Goal: Task Accomplishment & Management: Manage account settings

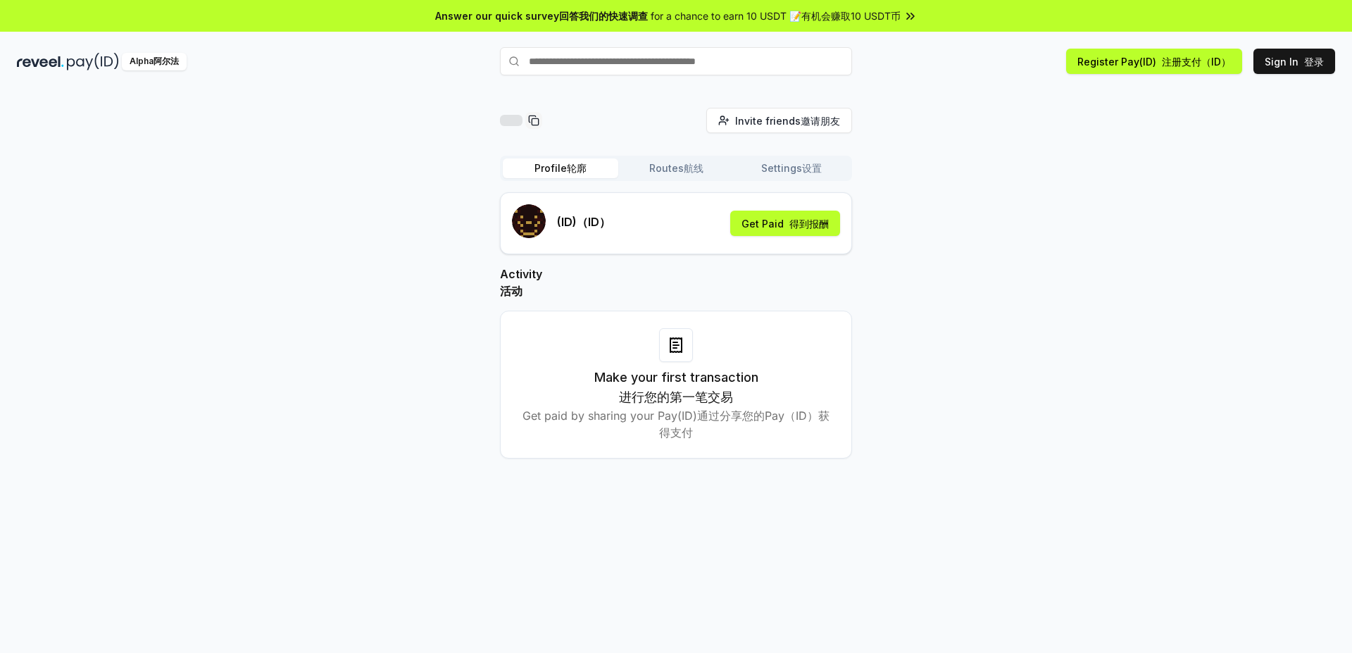
click at [984, 432] on div "Invite friends 邀请朋友 Invite Profile 轮廓 Routes 航线 Settings 设置 (ID) （ID） Get Paid …" at bounding box center [676, 294] width 1318 height 373
click at [1182, 68] on font "注册支付（ID）" at bounding box center [1196, 61] width 69 height 15
click at [674, 166] on font "Routes" at bounding box center [666, 168] width 34 height 14
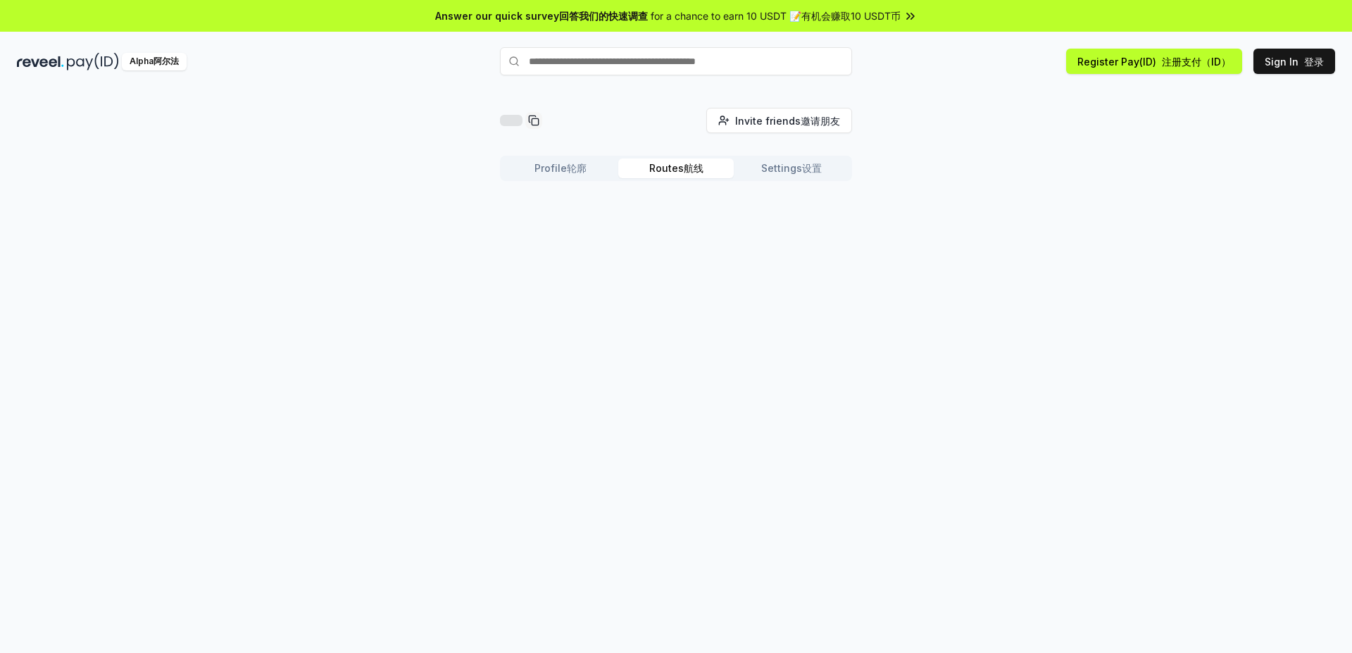
click at [797, 170] on font "Settings" at bounding box center [781, 168] width 41 height 14
click at [812, 245] on font "编辑" at bounding box center [819, 239] width 20 height 15
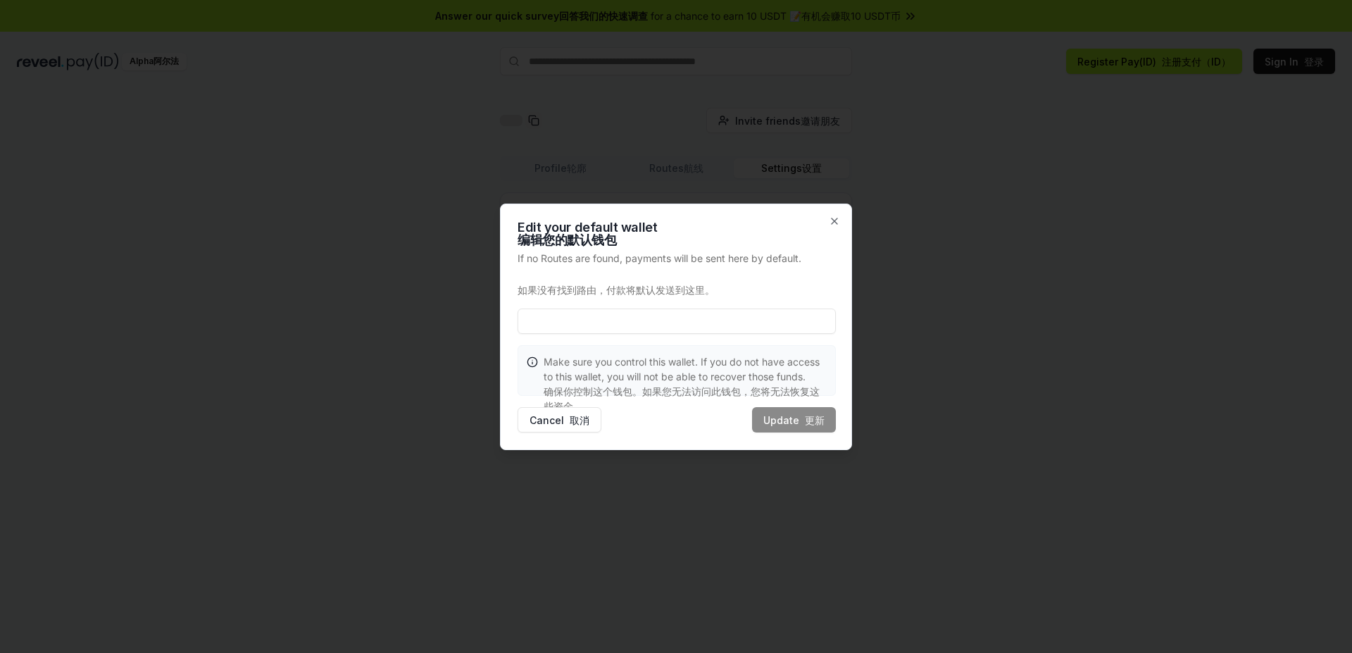
click at [833, 208] on div "Edit your default wallet 编辑您的默认钱包 If no Routes are found, payments will be sent…" at bounding box center [676, 326] width 352 height 246
click at [833, 218] on icon "button" at bounding box center [834, 221] width 6 height 6
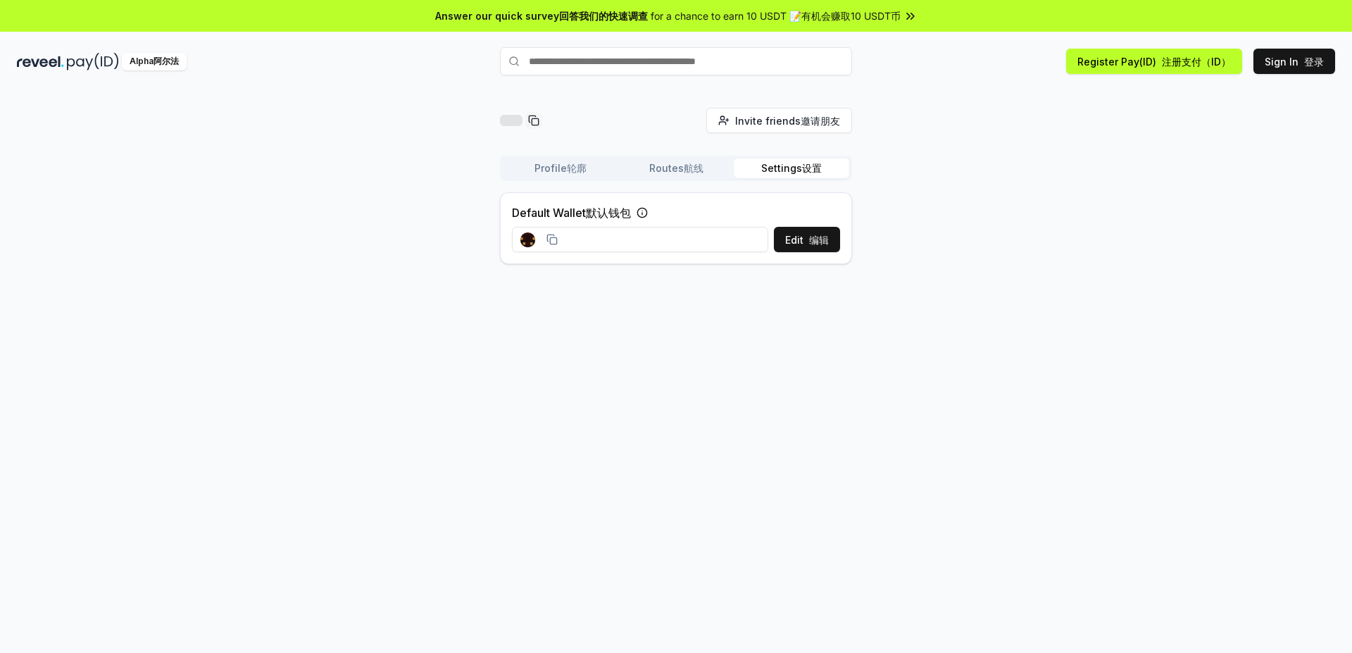
click at [566, 171] on button "Profile 轮廓" at bounding box center [560, 168] width 115 height 20
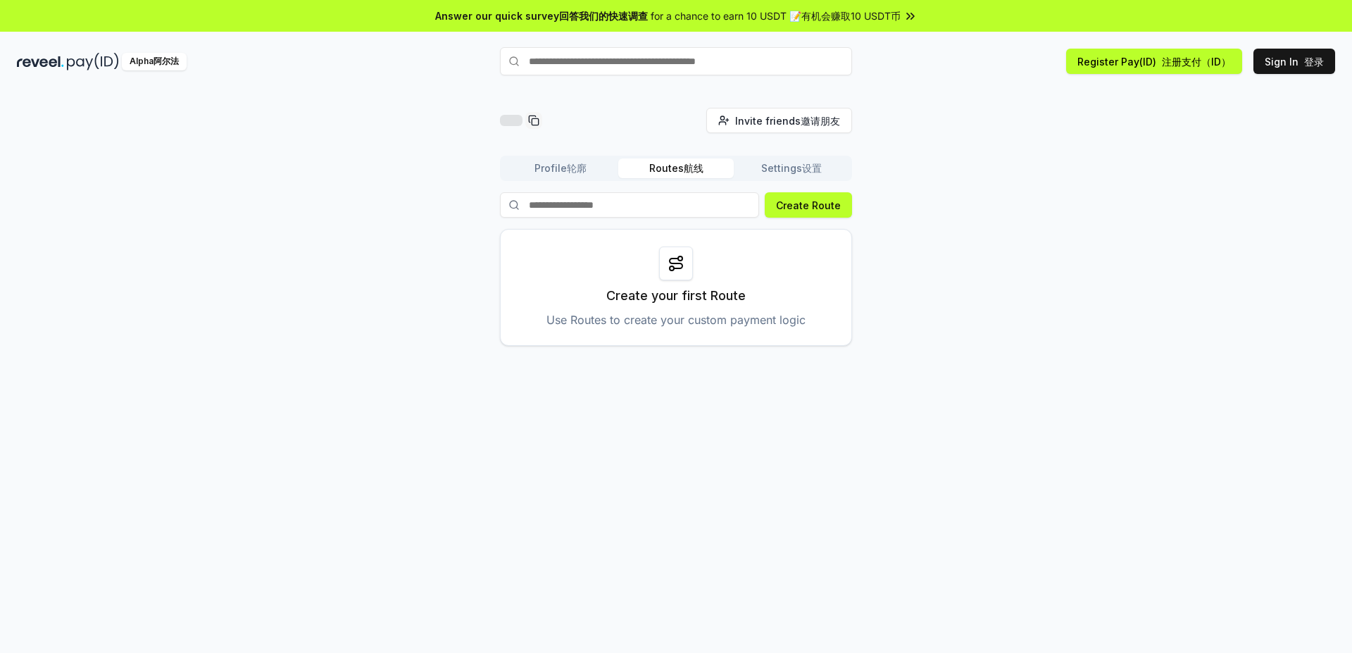
click at [672, 170] on font "Routes" at bounding box center [666, 168] width 34 height 14
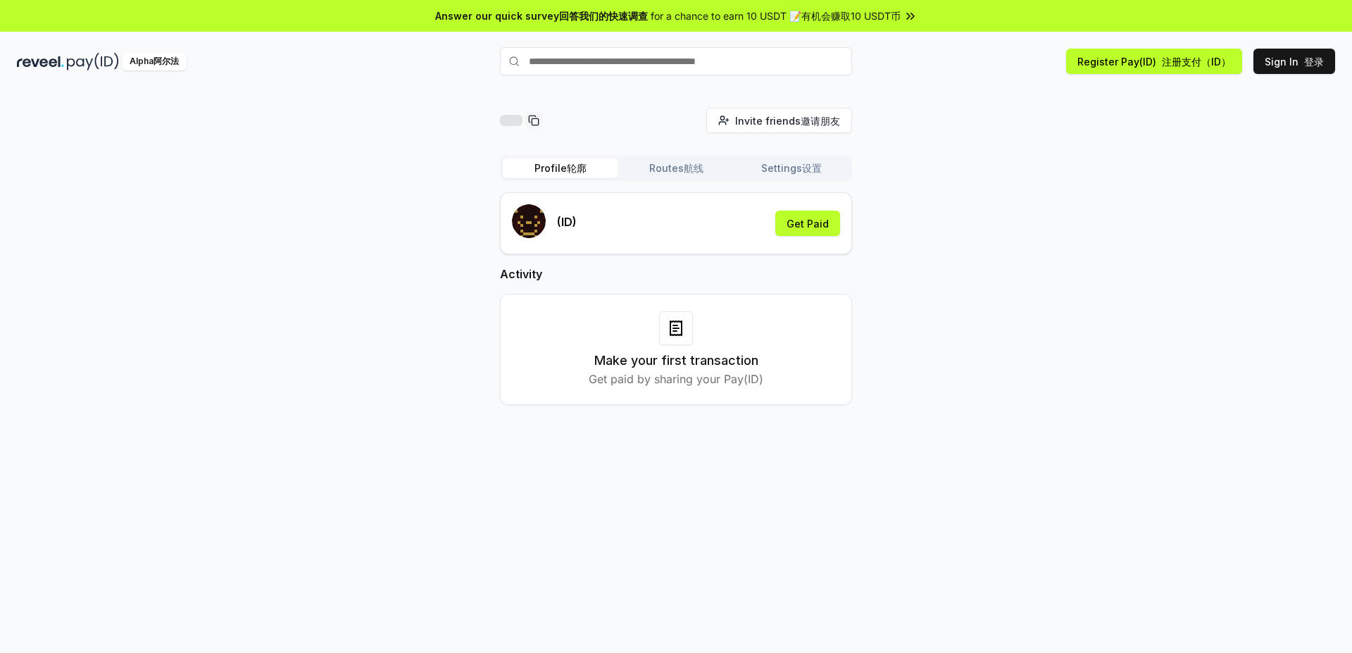
click at [563, 173] on font "Profile" at bounding box center [550, 168] width 32 height 14
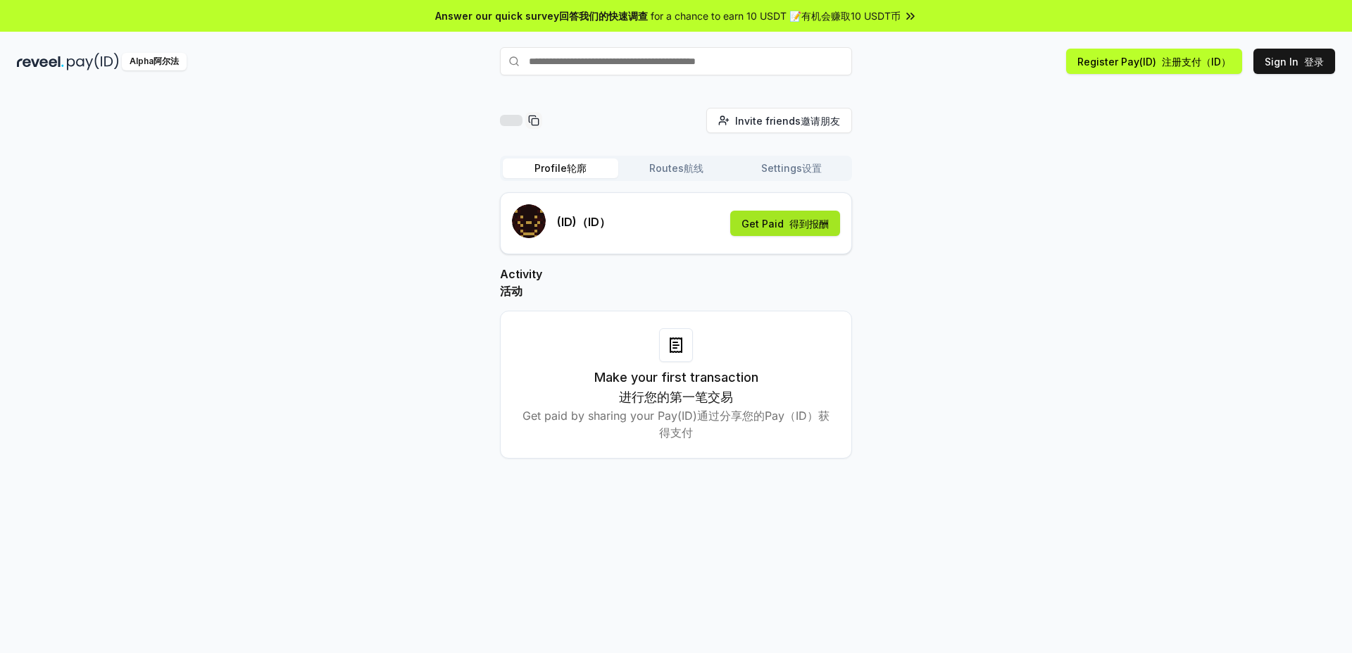
click at [792, 230] on font "得到报酬" at bounding box center [808, 223] width 39 height 15
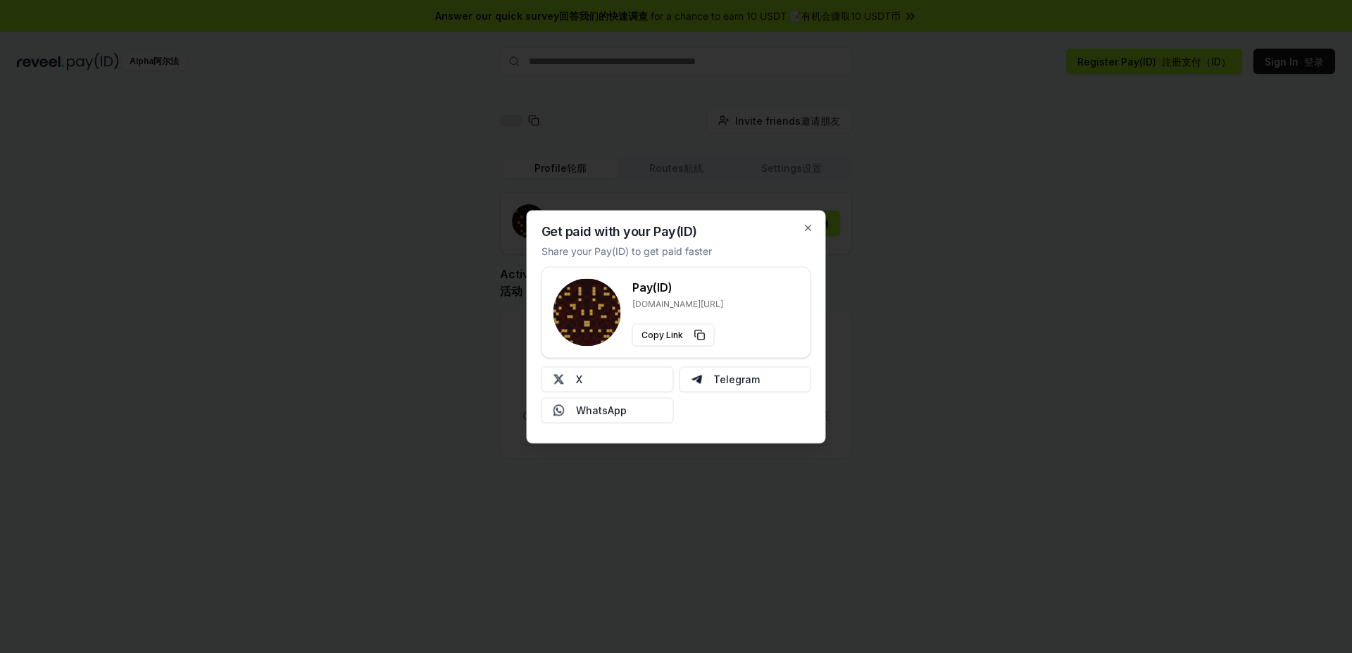
click at [810, 218] on div "Get paid with your Pay(ID) Share your Pay(ID) to get paid faster Pay(ID) reveel…" at bounding box center [676, 326] width 299 height 233
click at [810, 226] on icon "button" at bounding box center [808, 227] width 11 height 11
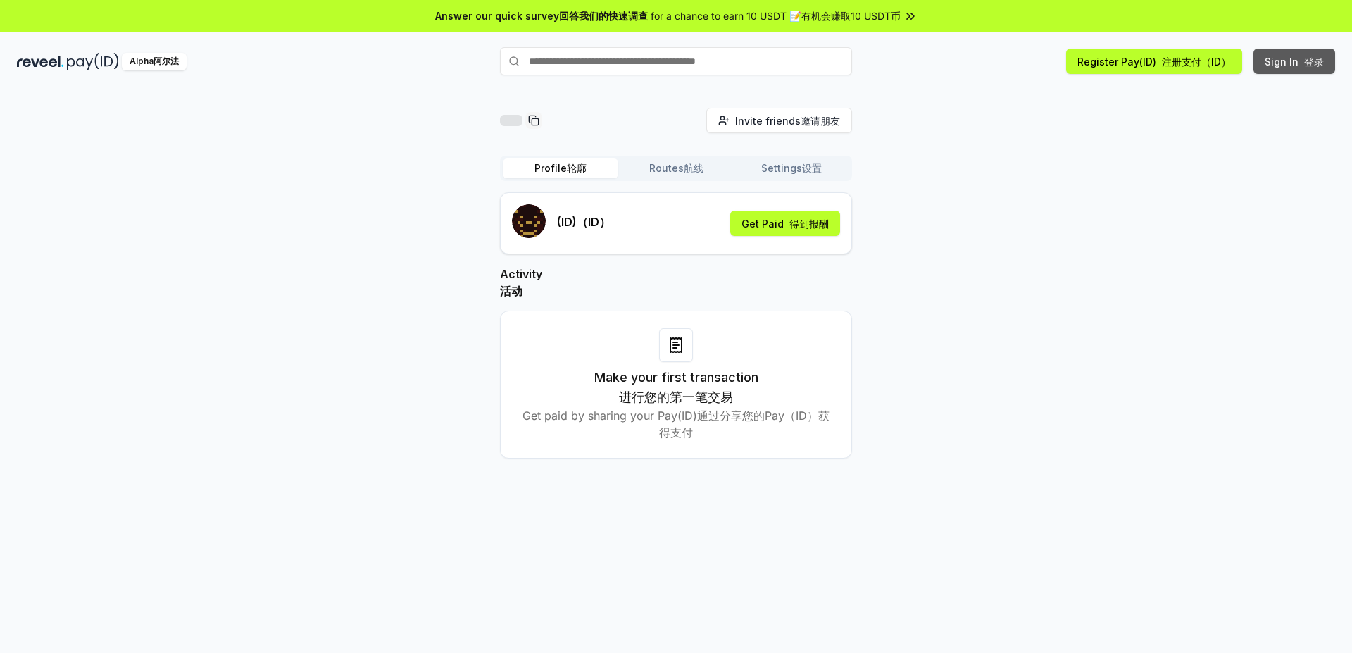
click at [1280, 64] on font "Sign In" at bounding box center [1281, 61] width 34 height 15
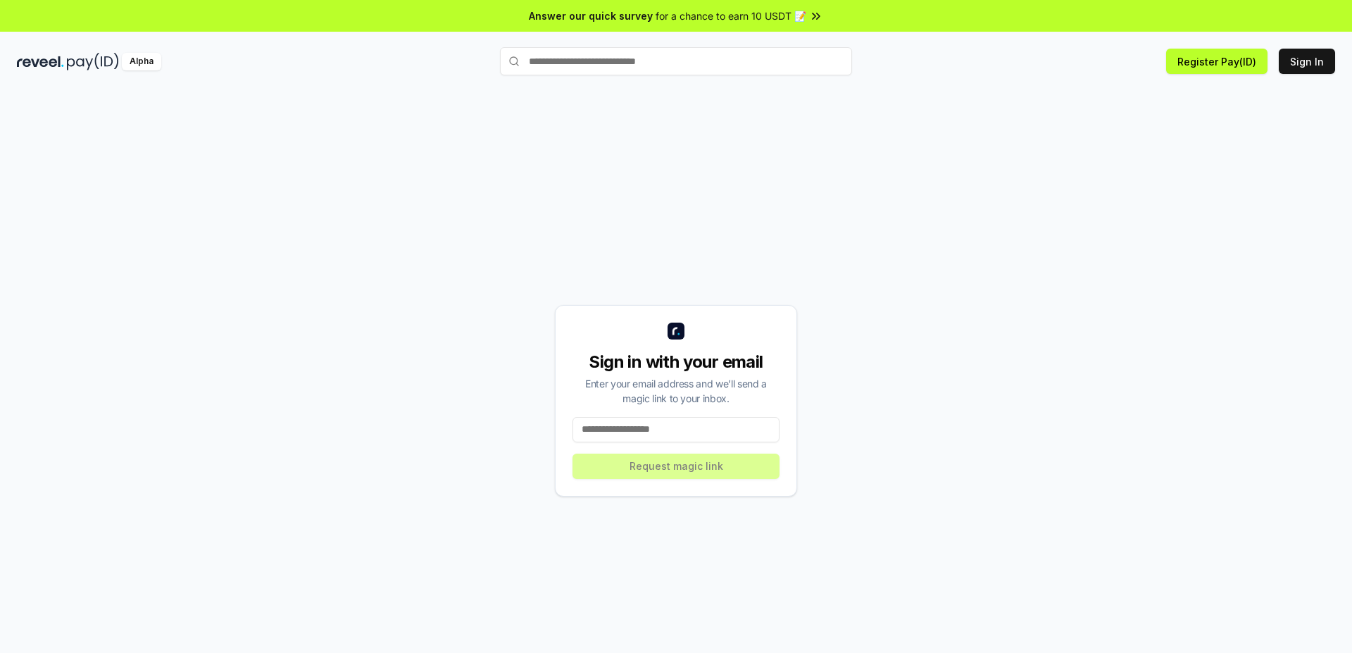
click at [578, 432] on input at bounding box center [675, 429] width 207 height 25
type input "**********"
click at [707, 472] on button "Request magic link" at bounding box center [675, 465] width 207 height 25
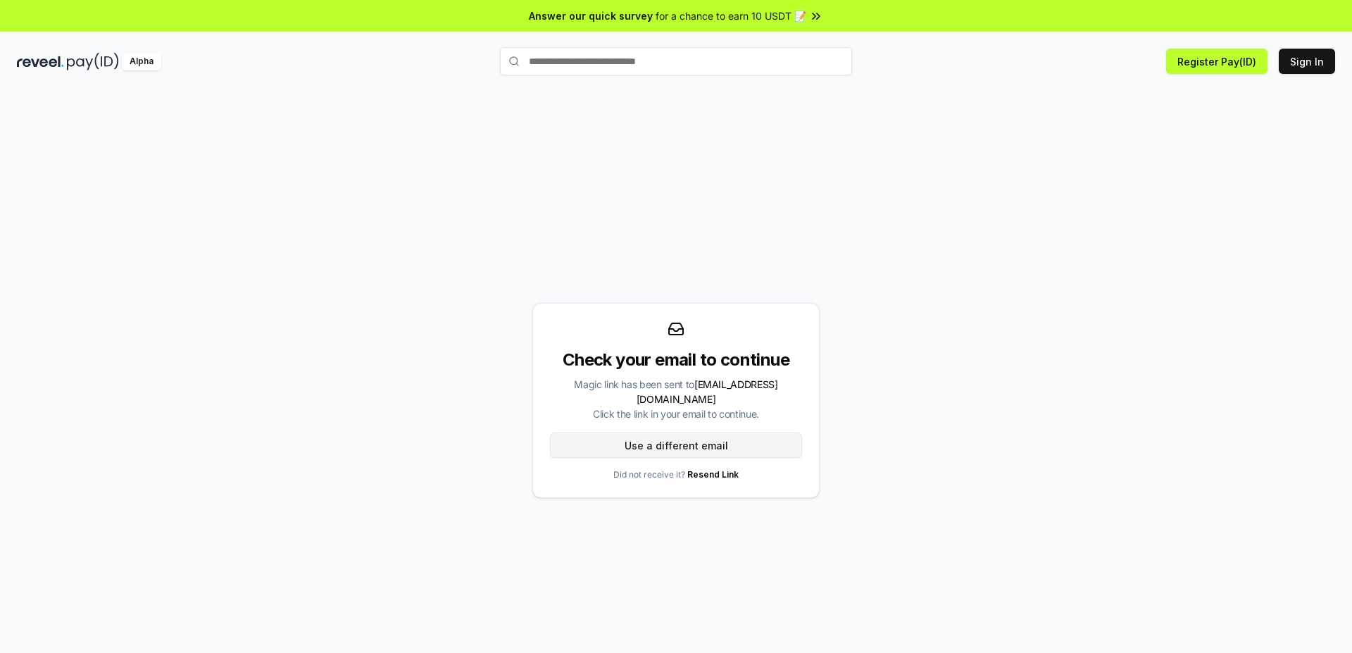
click at [671, 447] on button "Use a different email" at bounding box center [676, 444] width 252 height 25
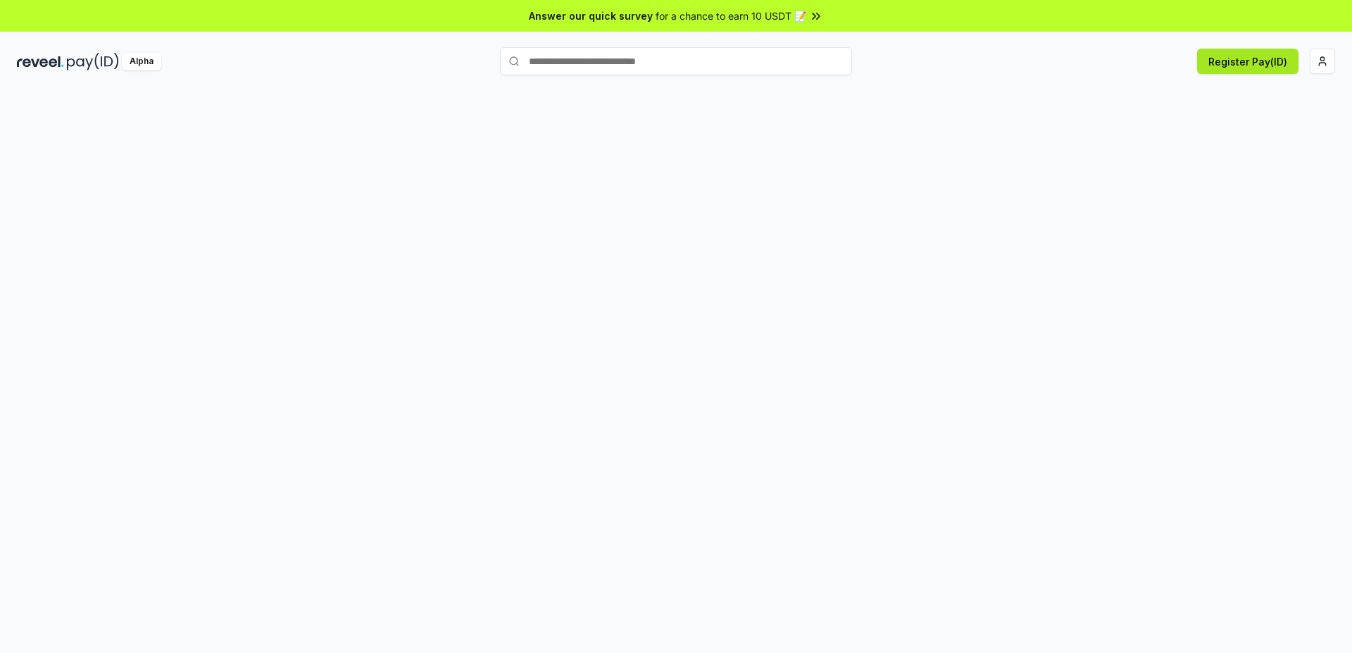
click at [1241, 62] on button "Register Pay(ID)" at bounding box center [1247, 61] width 101 height 25
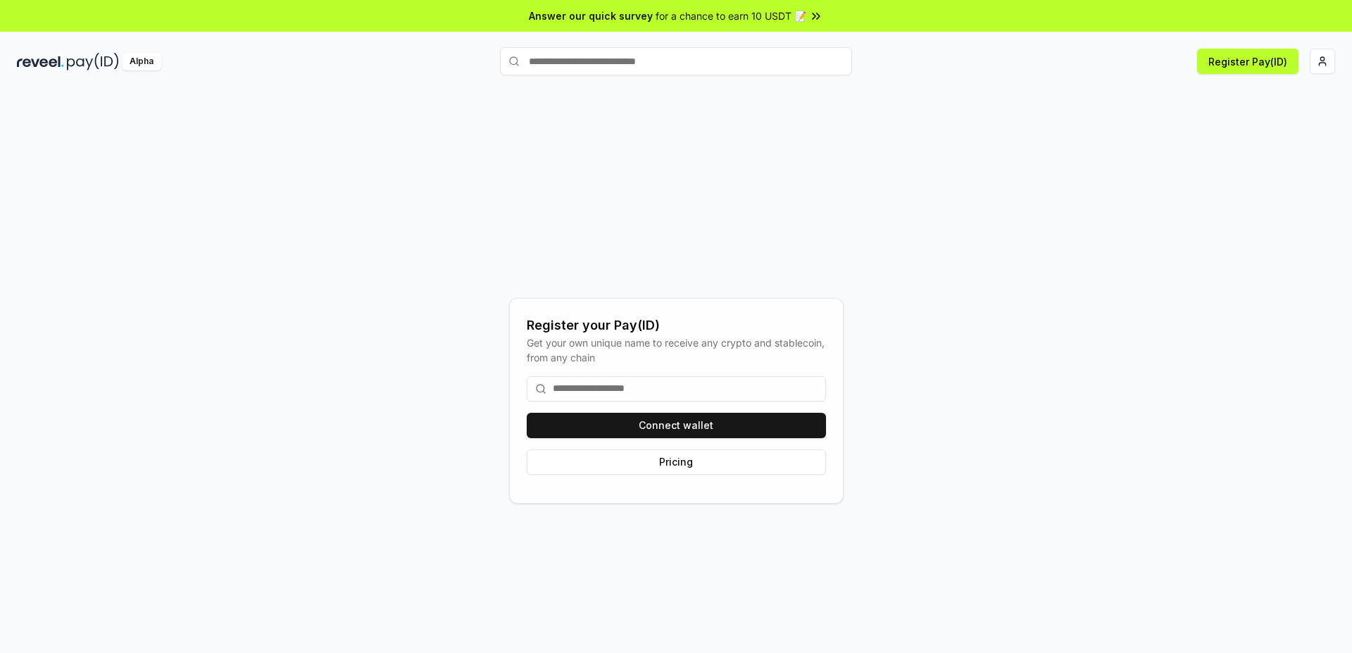
click at [631, 387] on input at bounding box center [676, 388] width 299 height 25
type input "*"
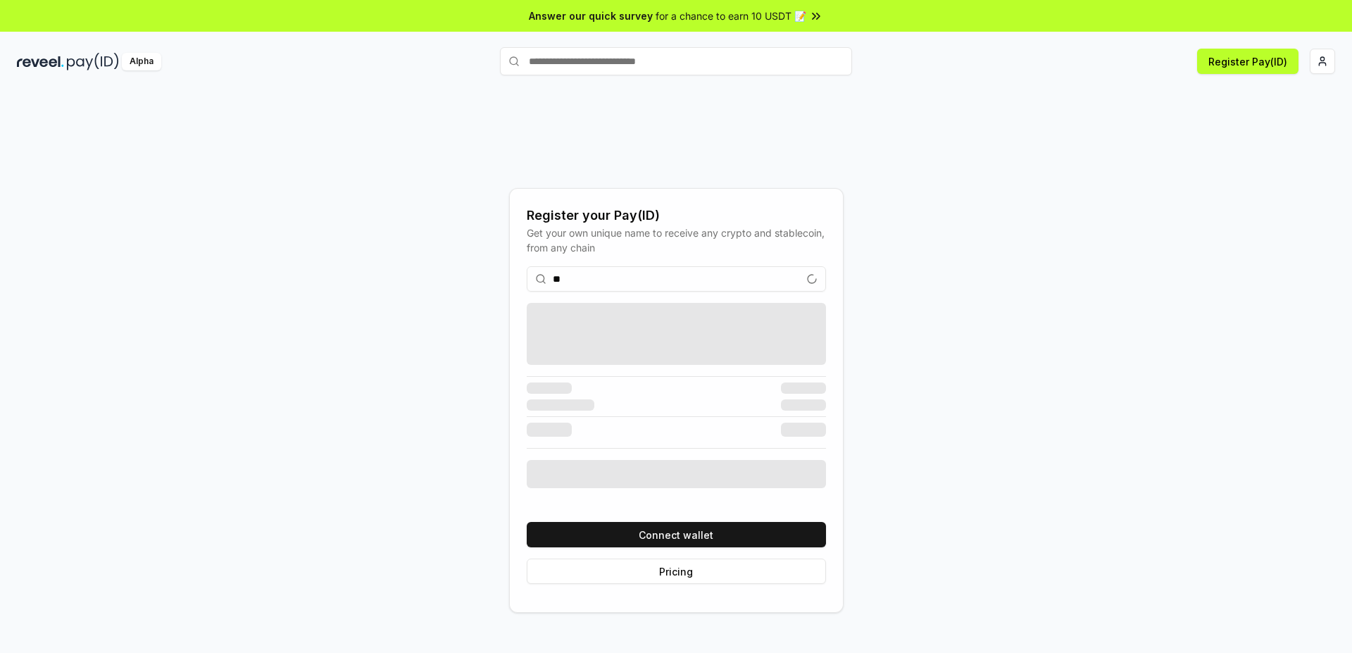
type input "*"
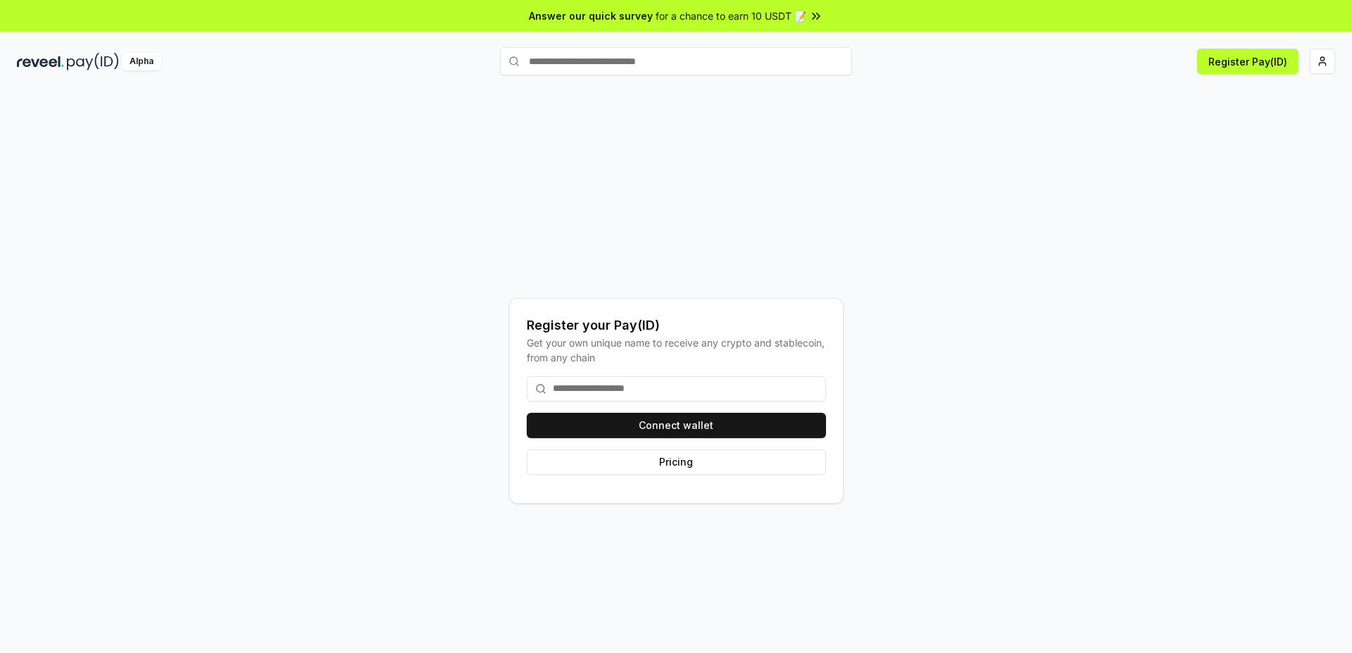
type input "*"
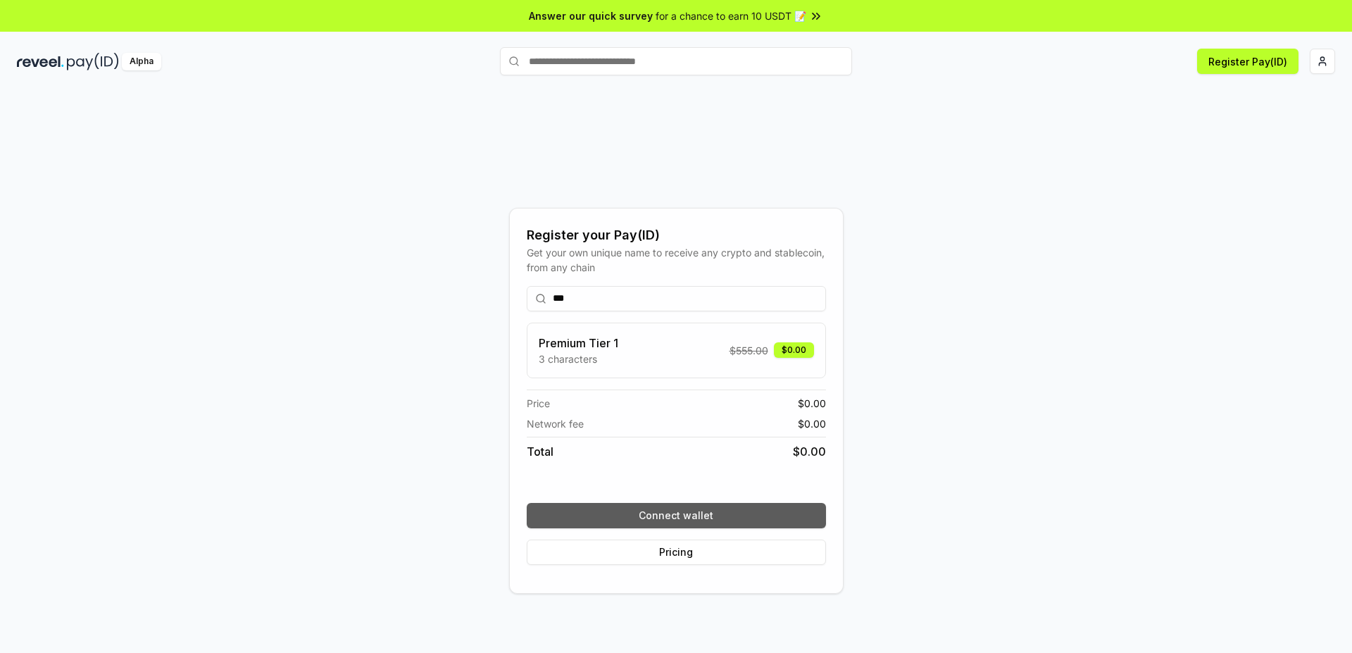
type input "***"
click at [670, 505] on button "Connect wallet" at bounding box center [676, 515] width 299 height 25
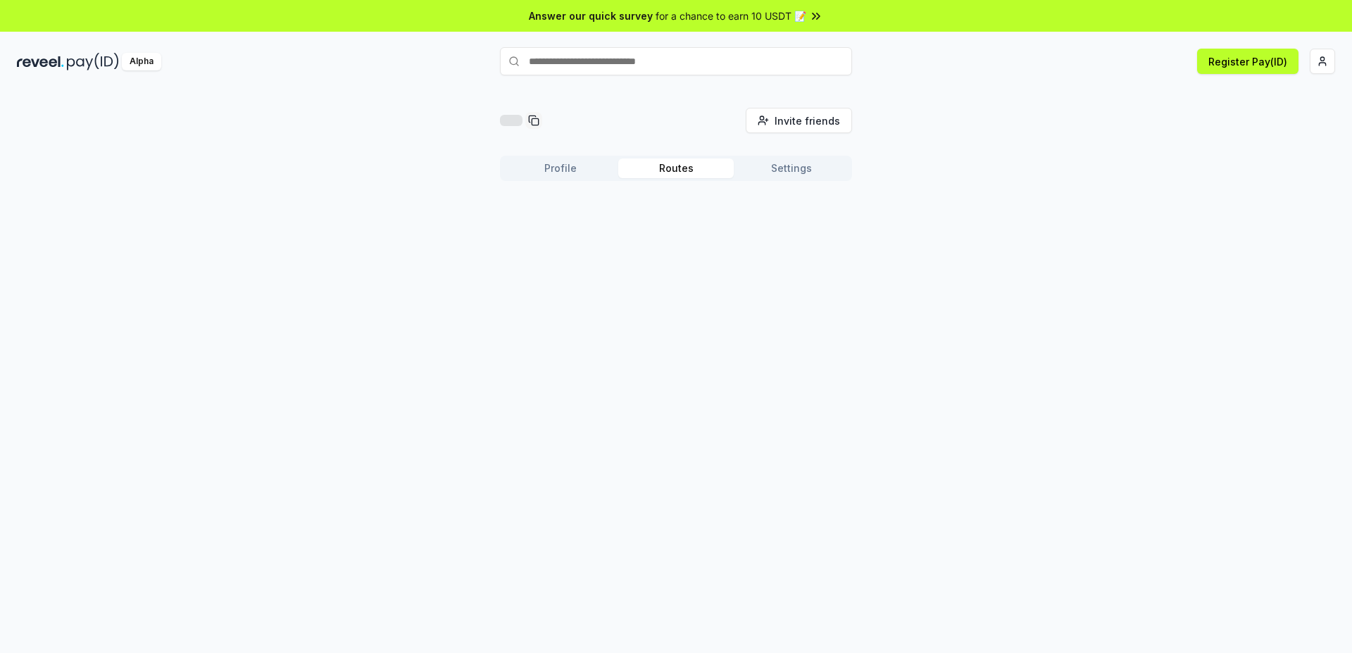
click at [681, 168] on button "Routes" at bounding box center [675, 168] width 115 height 20
click at [579, 169] on button "Profile" at bounding box center [560, 168] width 115 height 20
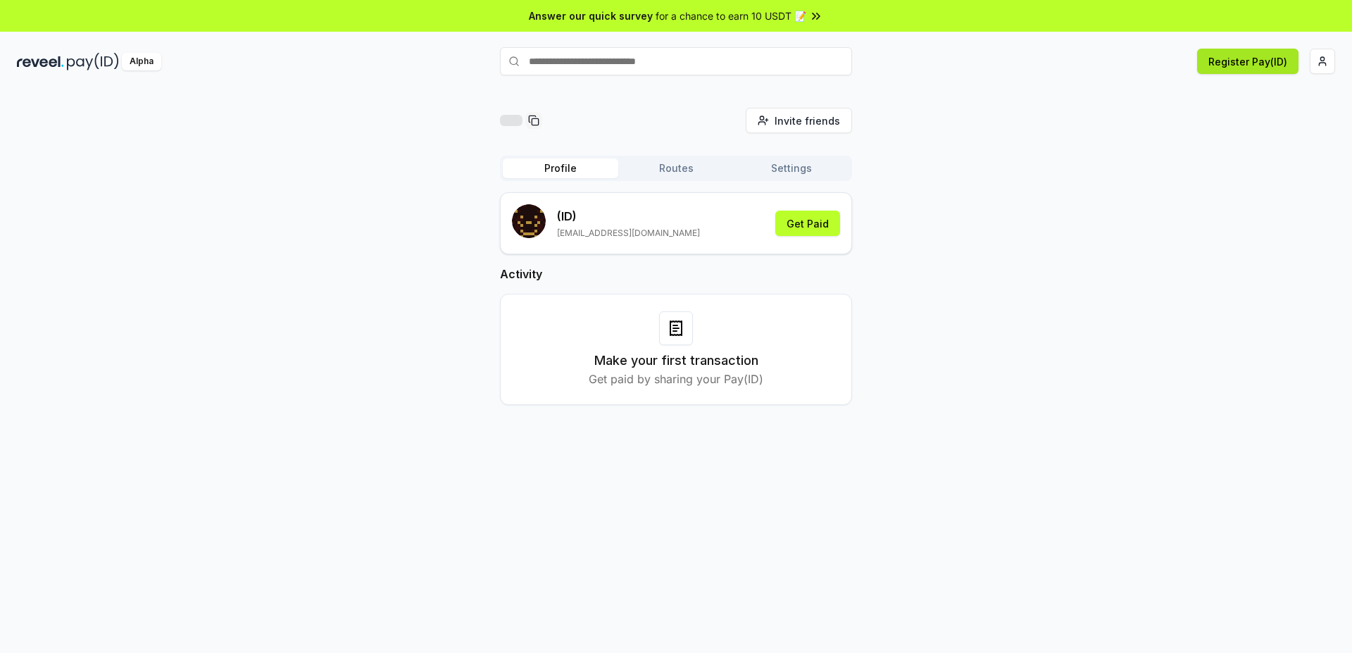
click at [1259, 61] on button "Register Pay(ID)" at bounding box center [1247, 61] width 101 height 25
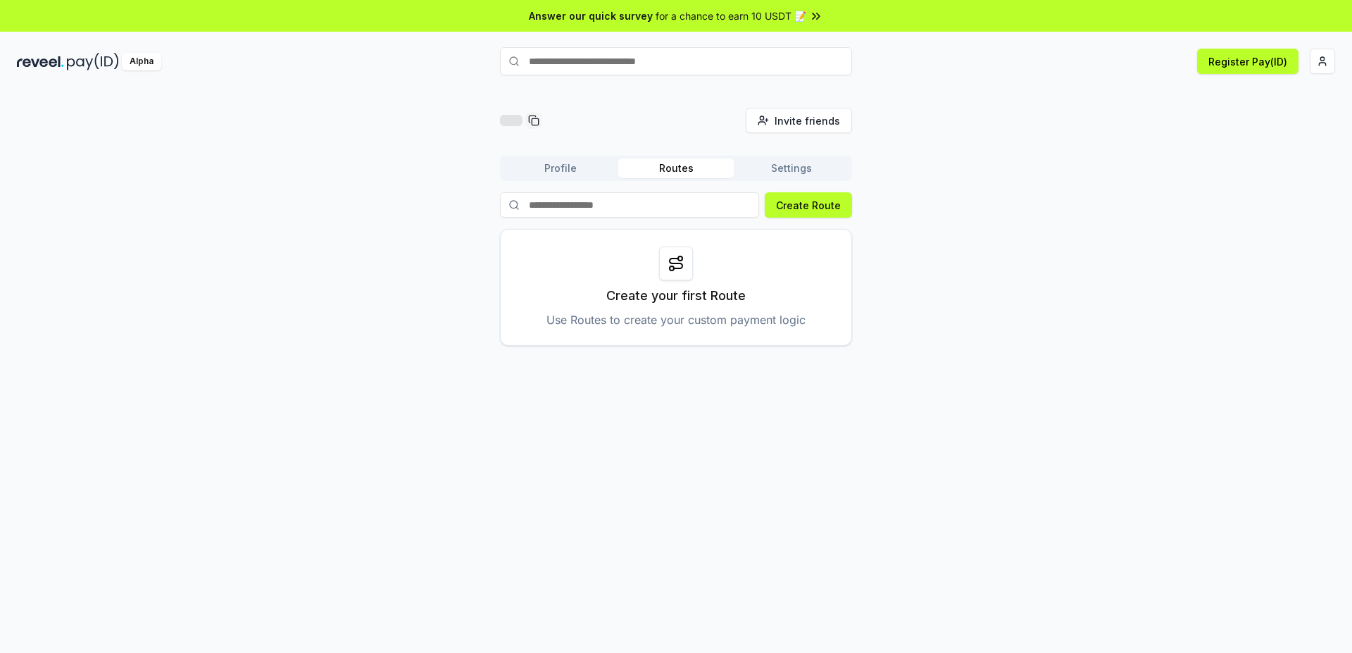
click at [674, 172] on button "Routes" at bounding box center [675, 168] width 115 height 20
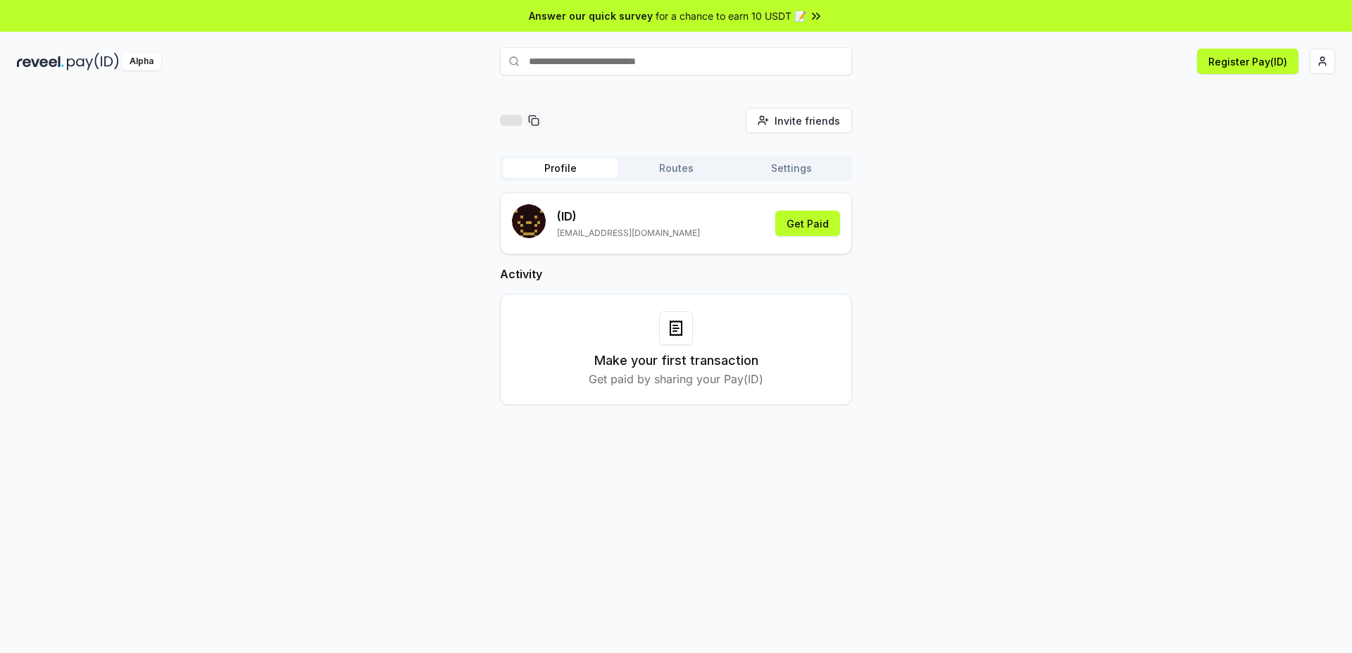
click at [584, 172] on button "Profile" at bounding box center [560, 168] width 115 height 20
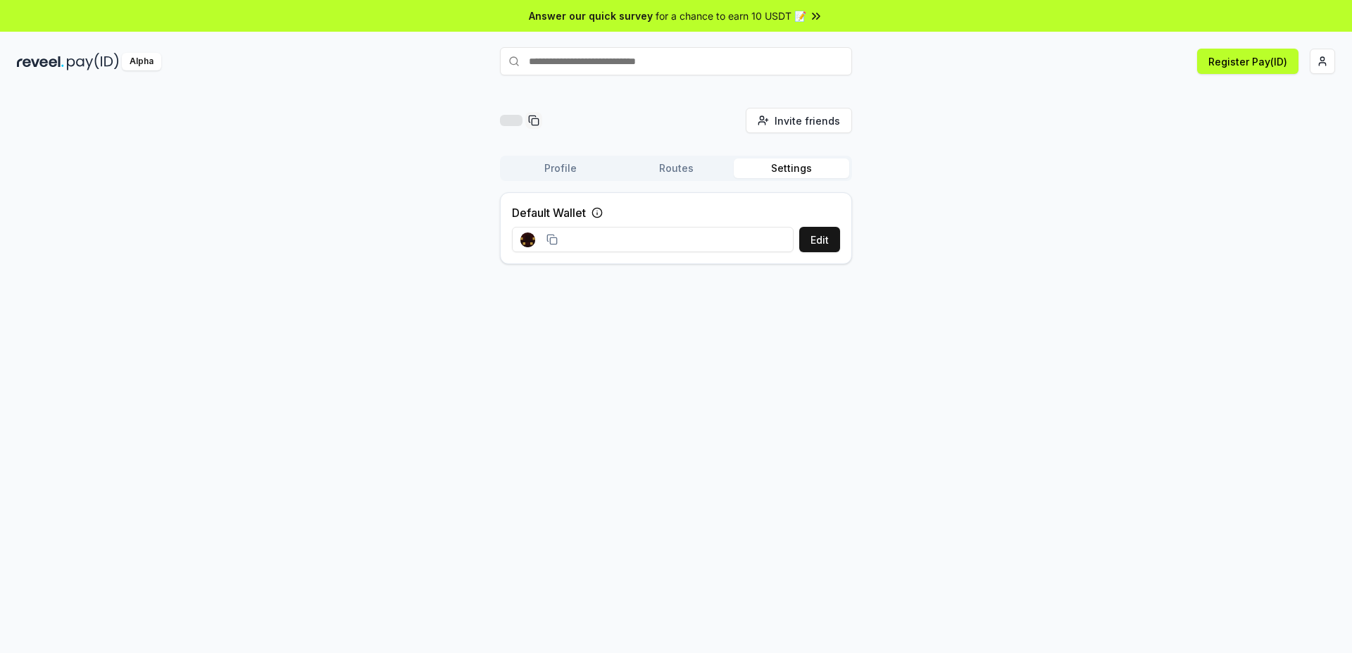
click at [800, 168] on button "Settings" at bounding box center [791, 168] width 115 height 20
click at [666, 174] on button "Routes" at bounding box center [675, 168] width 115 height 20
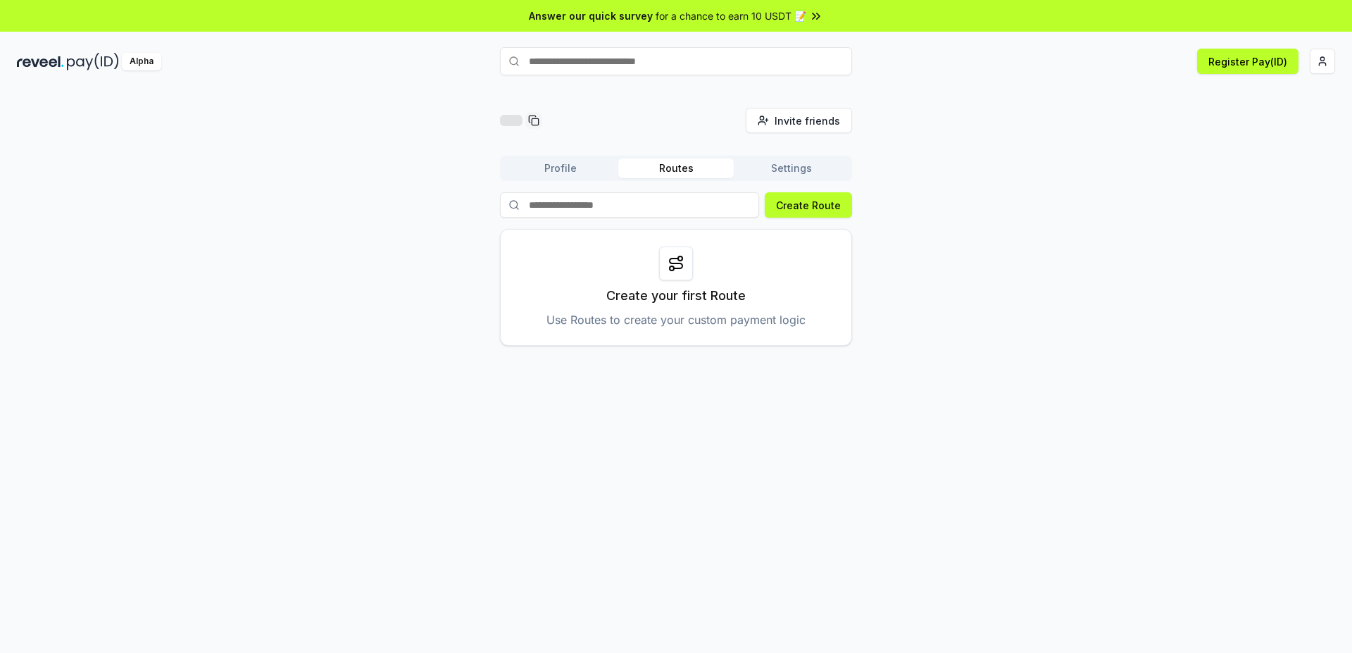
click at [551, 172] on button "Profile" at bounding box center [560, 168] width 115 height 20
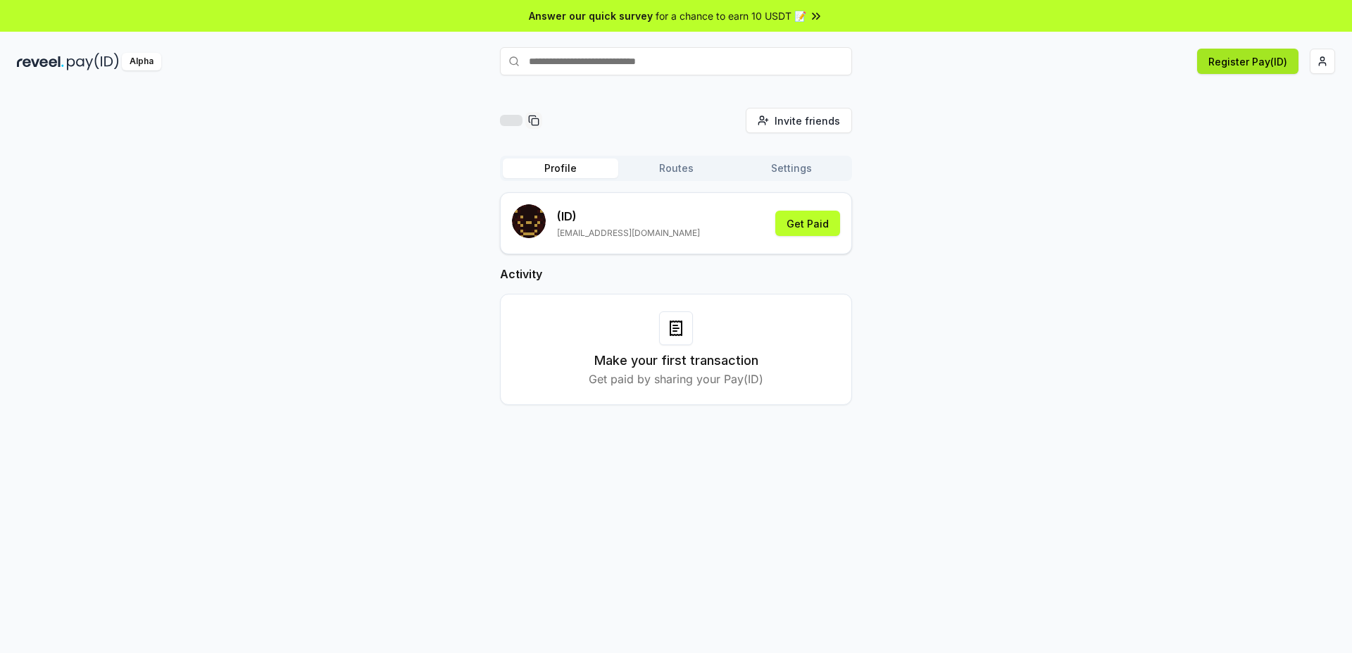
click at [1248, 72] on button "Register Pay(ID)" at bounding box center [1247, 61] width 101 height 25
click at [810, 229] on button "Get Paid" at bounding box center [807, 223] width 65 height 25
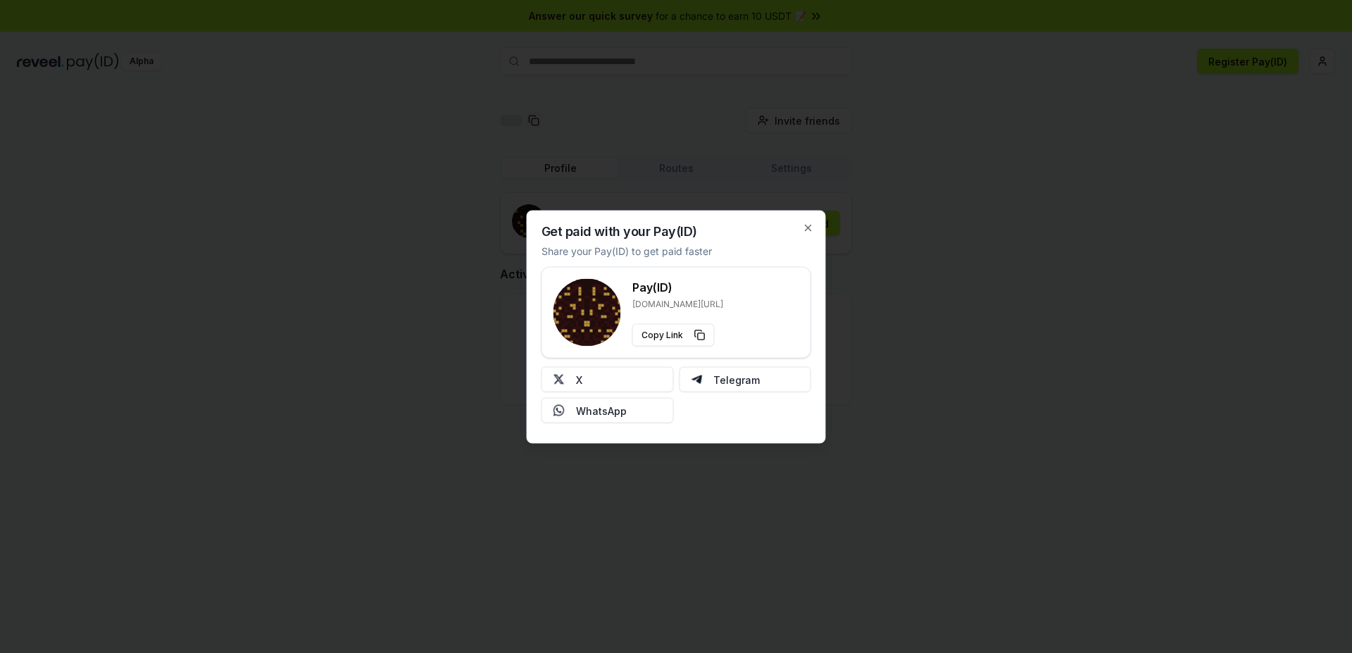
drag, startPoint x: 594, startPoint y: 252, endPoint x: 724, endPoint y: 264, distance: 130.8
click at [724, 264] on div "Get paid with your Pay(ID) Share your Pay(ID) to get paid faster Pay(ID) reveel…" at bounding box center [676, 326] width 299 height 233
click at [797, 332] on div "Pay(ID) reveel.id/pay/ Copy Link" at bounding box center [676, 312] width 246 height 68
click at [1021, 314] on div at bounding box center [676, 326] width 1352 height 653
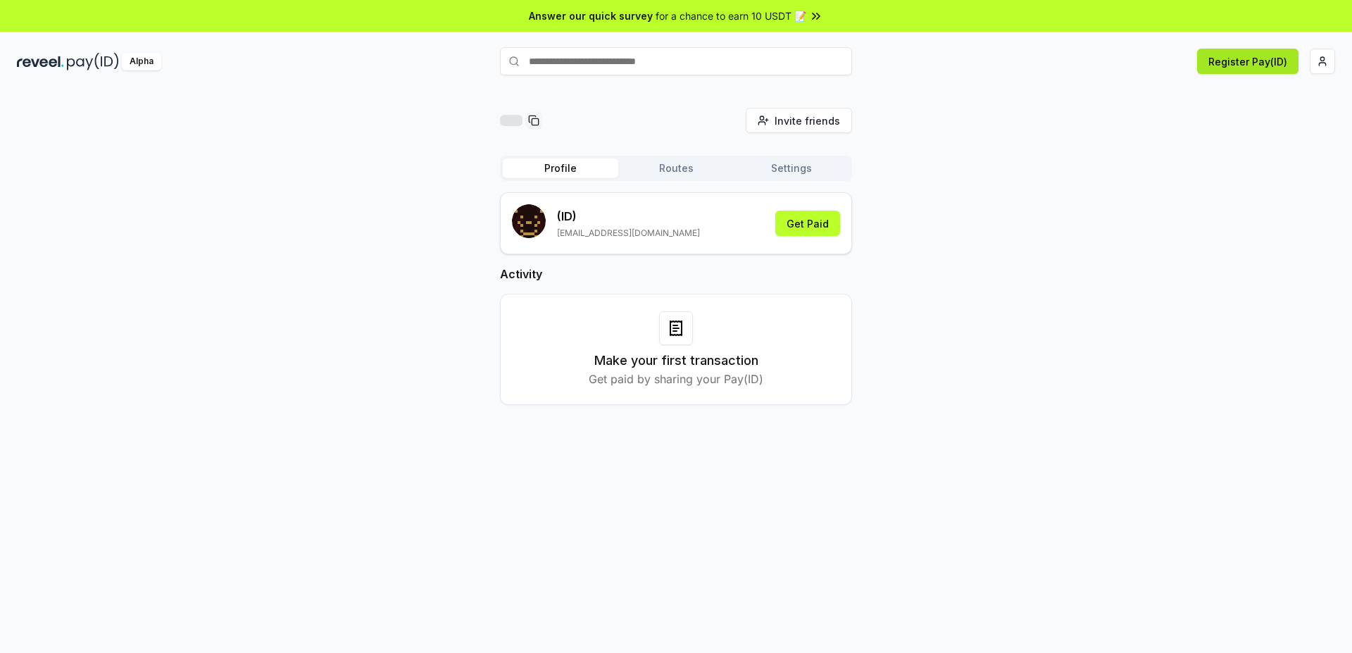
click at [1252, 65] on button "Register Pay(ID)" at bounding box center [1247, 61] width 101 height 25
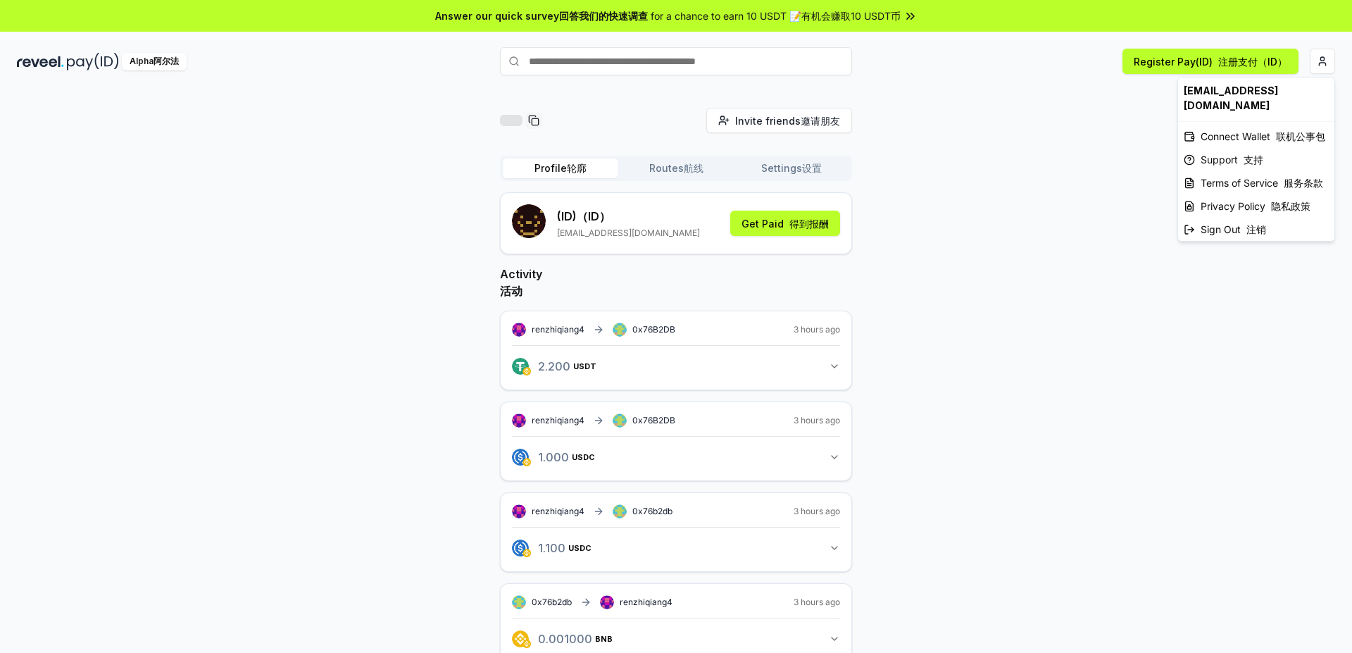
click at [957, 458] on html "Answer our quick survey 回答我们的快速调查 for a chance to earn 10 USDT 📝 有机会赚取10 USDT币 …" at bounding box center [676, 326] width 1352 height 653
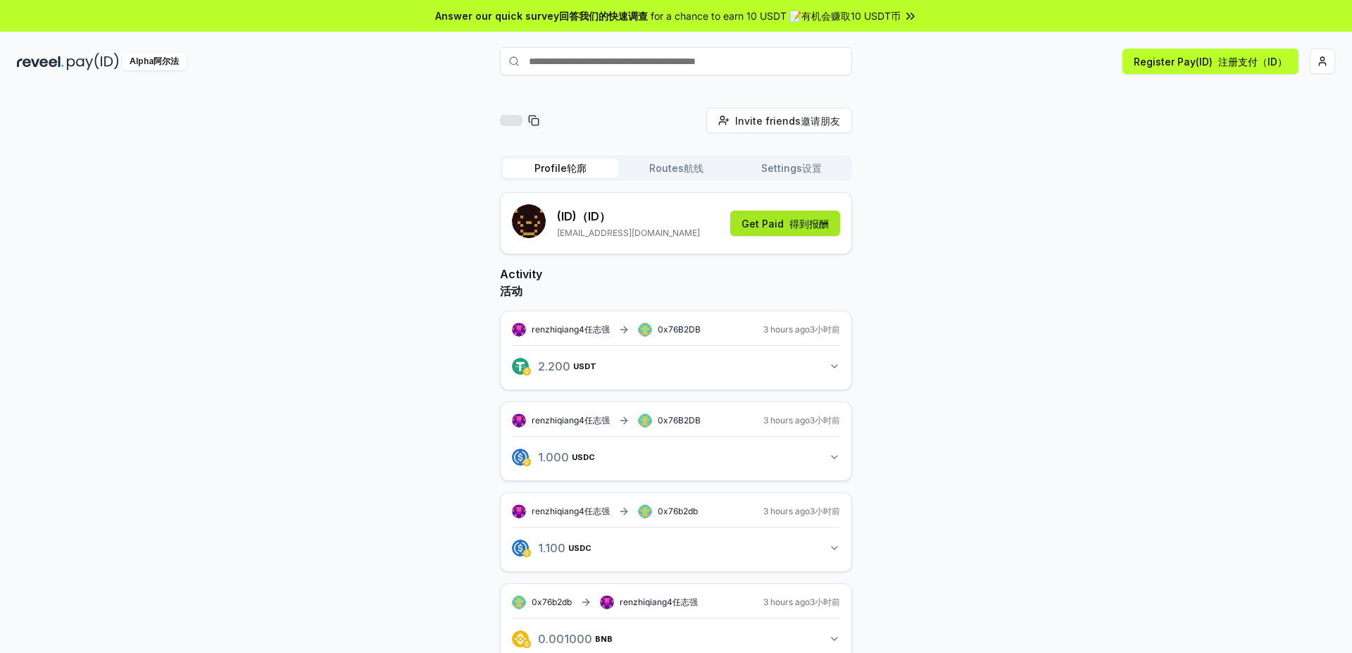
click at [770, 221] on font "Get Paid" at bounding box center [762, 223] width 42 height 15
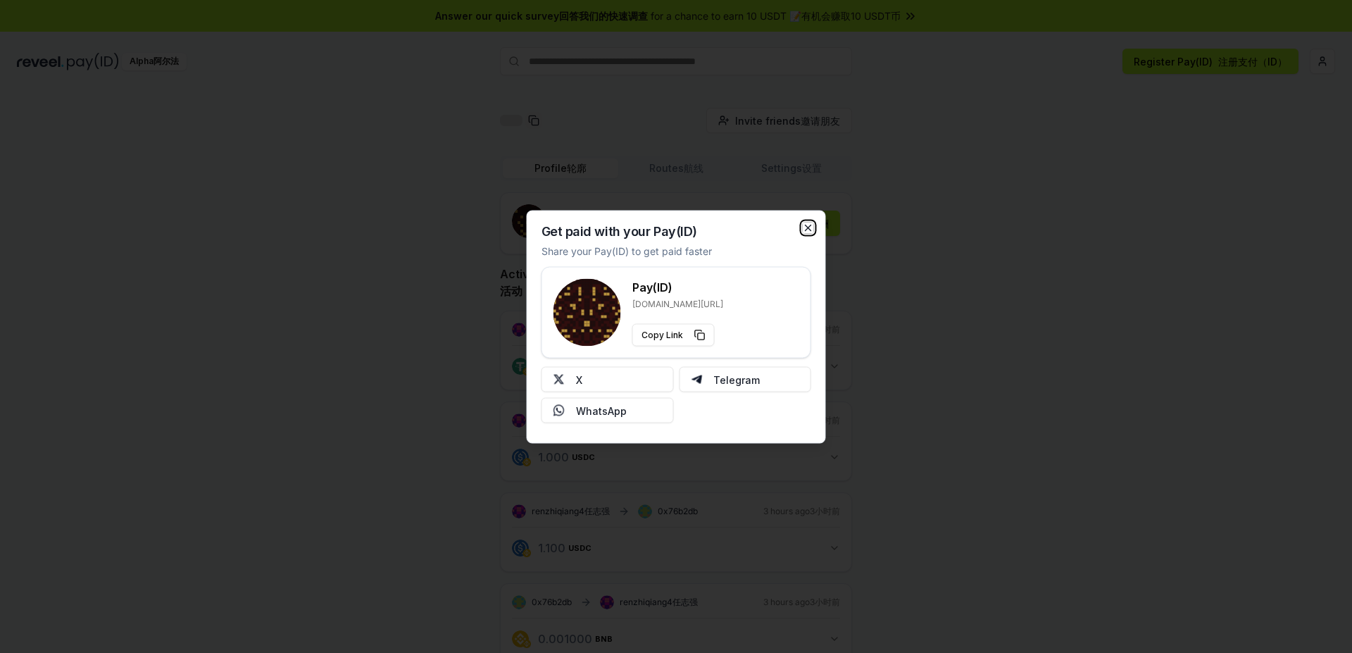
click at [804, 226] on icon "button" at bounding box center [808, 227] width 11 height 11
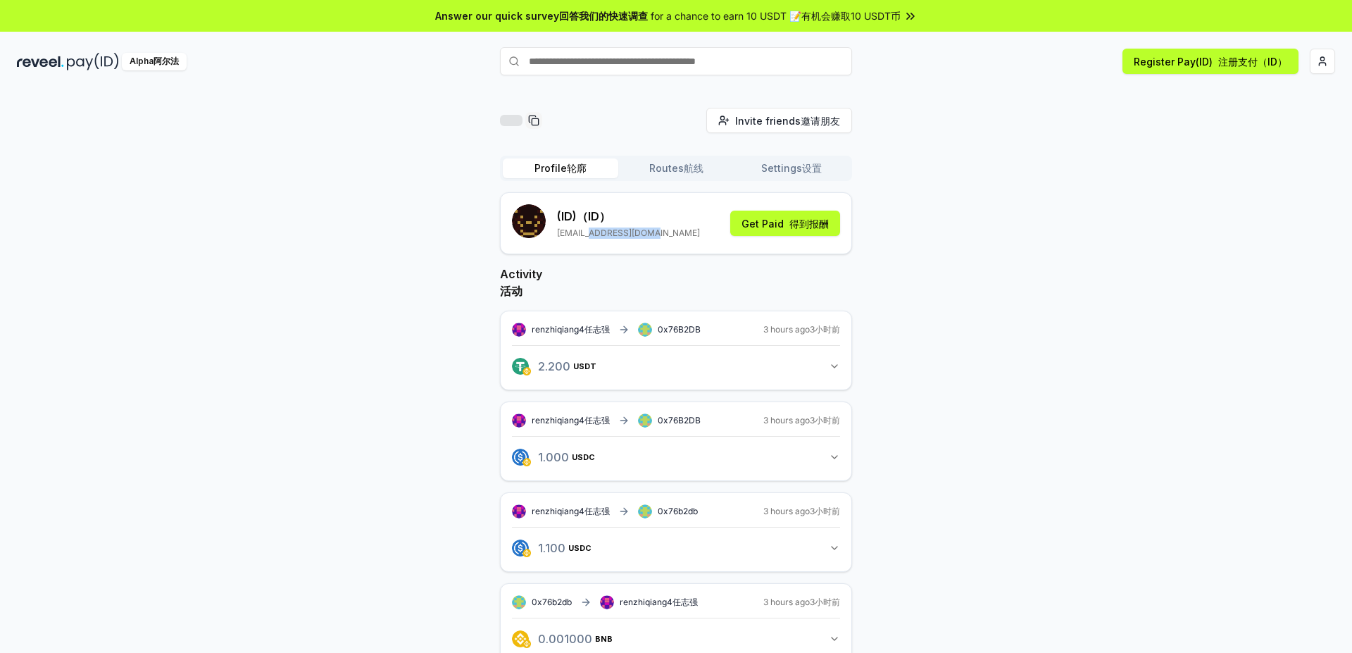
drag, startPoint x: 592, startPoint y: 234, endPoint x: 686, endPoint y: 234, distance: 94.3
click at [678, 235] on p "q342594651@gmail.com" at bounding box center [628, 232] width 143 height 11
click at [704, 233] on div "(ID) （ID） q342594651@gmail.com Get Paid 得到报酬" at bounding box center [676, 223] width 328 height 38
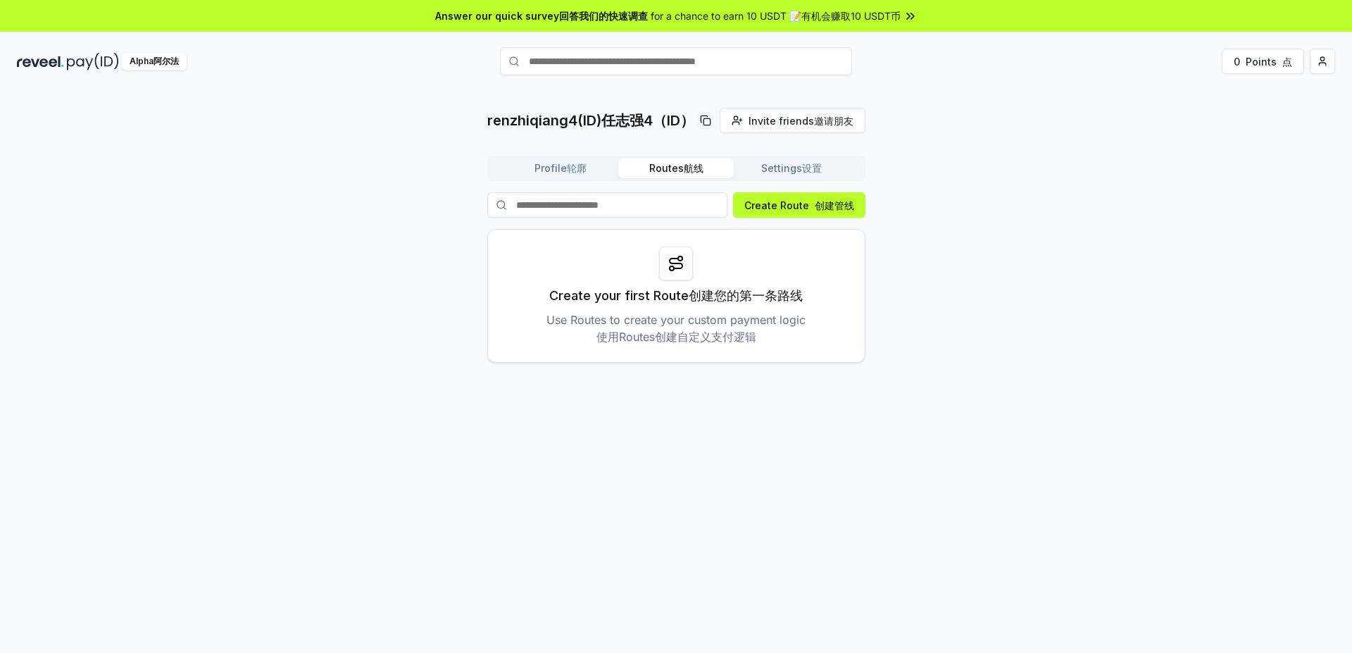
click at [1028, 415] on div "renzhiqiang4(ID) [PERSON_NAME]4（ID） Invite friends 邀请朋友 Invite Profile 轮廓 Route…" at bounding box center [676, 386] width 1352 height 613
click at [555, 169] on font "Profile" at bounding box center [550, 168] width 32 height 14
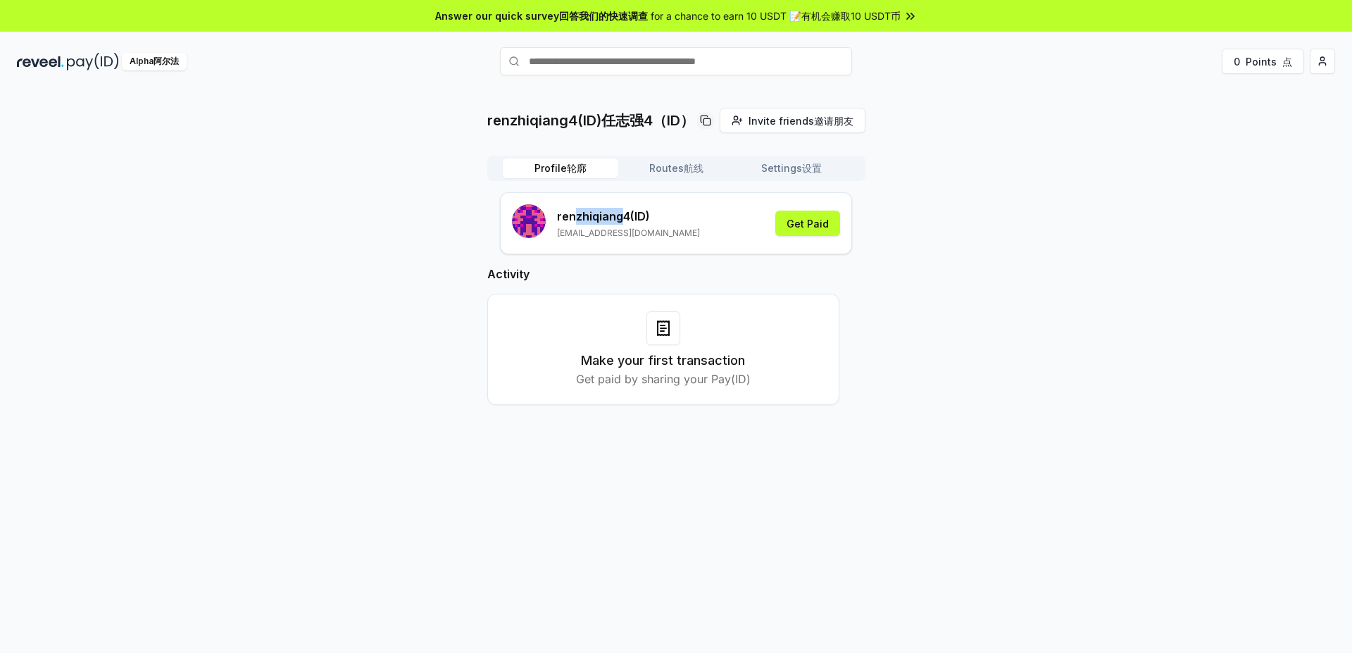
drag, startPoint x: 571, startPoint y: 220, endPoint x: 620, endPoint y: 213, distance: 49.2
click at [620, 213] on p "renzhiqiang4 (ID)" at bounding box center [628, 216] width 143 height 17
click at [673, 209] on div "renzhiqiang4 (ID) [EMAIL_ADDRESS][DOMAIN_NAME] Get Paid" at bounding box center [676, 223] width 328 height 38
click at [812, 220] on button "Get Paid" at bounding box center [807, 223] width 65 height 25
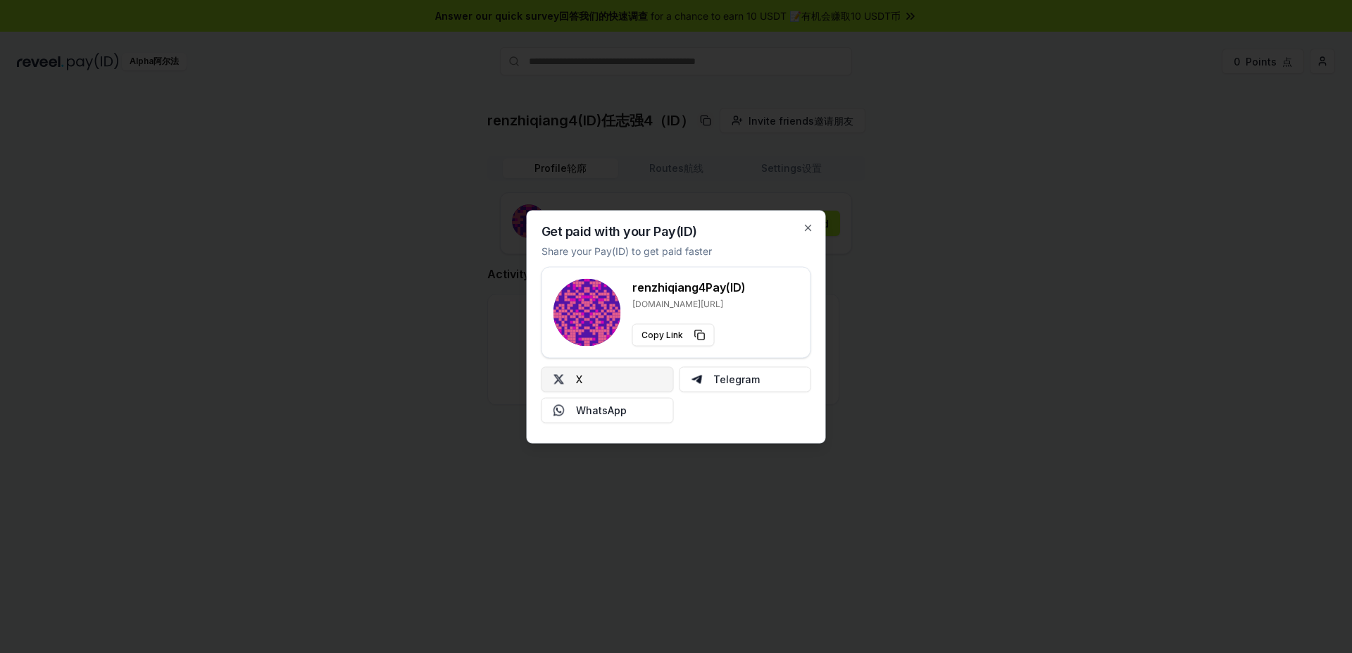
click at [610, 379] on button "X" at bounding box center [607, 378] width 132 height 25
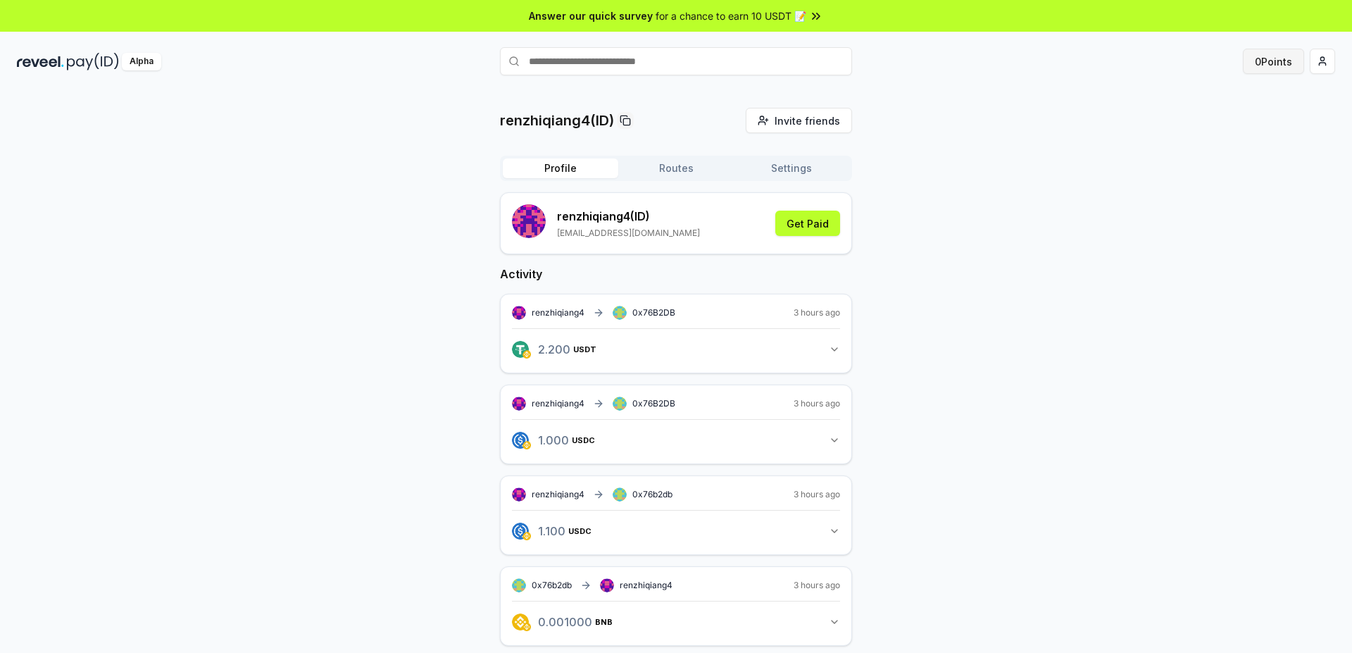
click at [1273, 67] on button "0 Points" at bounding box center [1273, 61] width 61 height 25
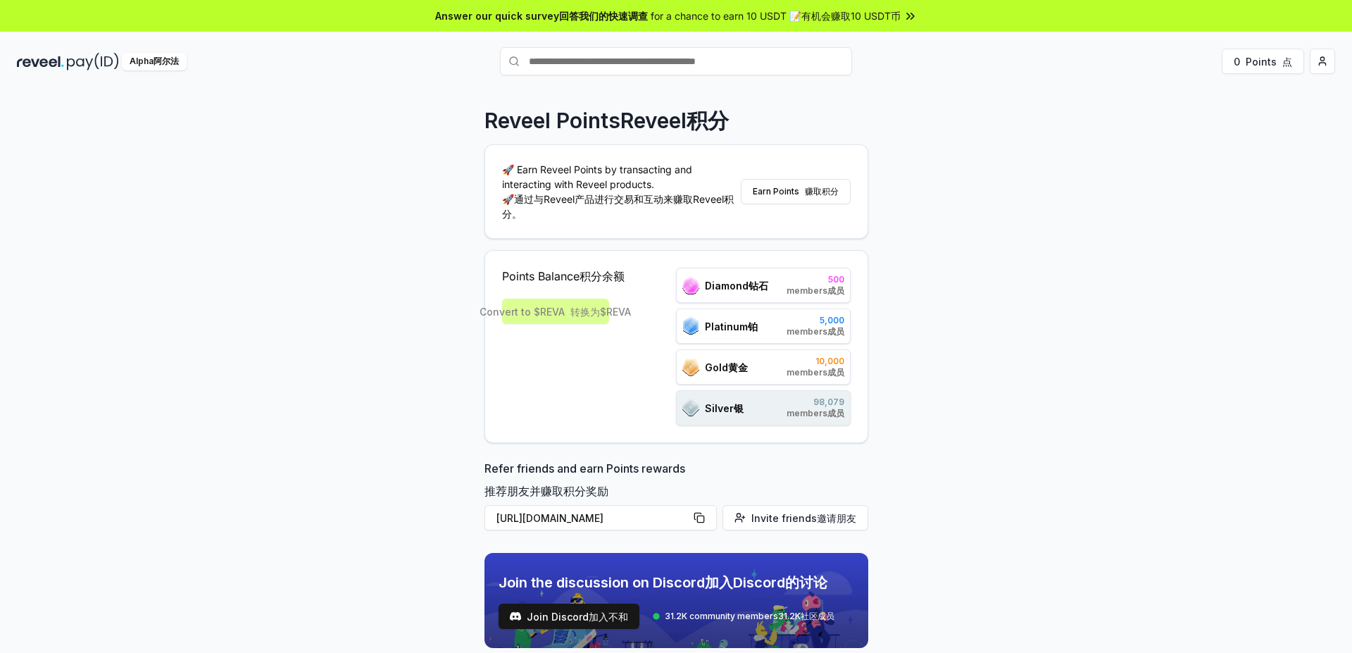
click at [1124, 494] on div "Reveel Points Reveel积分 🚀 Earn Reveel Points by transacting and interacting with…" at bounding box center [676, 386] width 1352 height 613
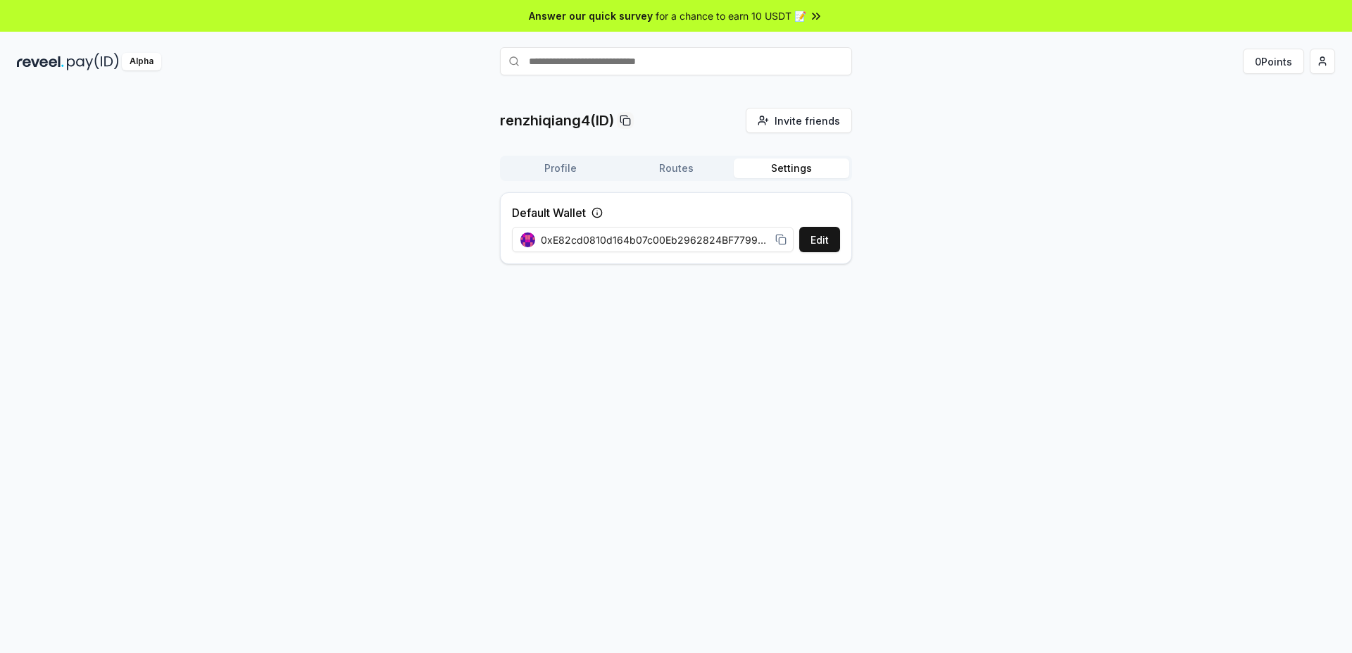
click at [760, 170] on button "Settings" at bounding box center [791, 168] width 115 height 20
drag, startPoint x: 620, startPoint y: 246, endPoint x: 1048, endPoint y: 263, distance: 428.4
click at [769, 247] on span "0xE82cd0810d164b07c00Eb2962824BF77991eBE09" at bounding box center [655, 239] width 229 height 15
drag, startPoint x: 731, startPoint y: 241, endPoint x: 890, endPoint y: 250, distance: 158.6
click at [769, 247] on span "0xE82cd0810d164b07c00Eb2962824BF77991eBE09" at bounding box center [655, 239] width 229 height 15
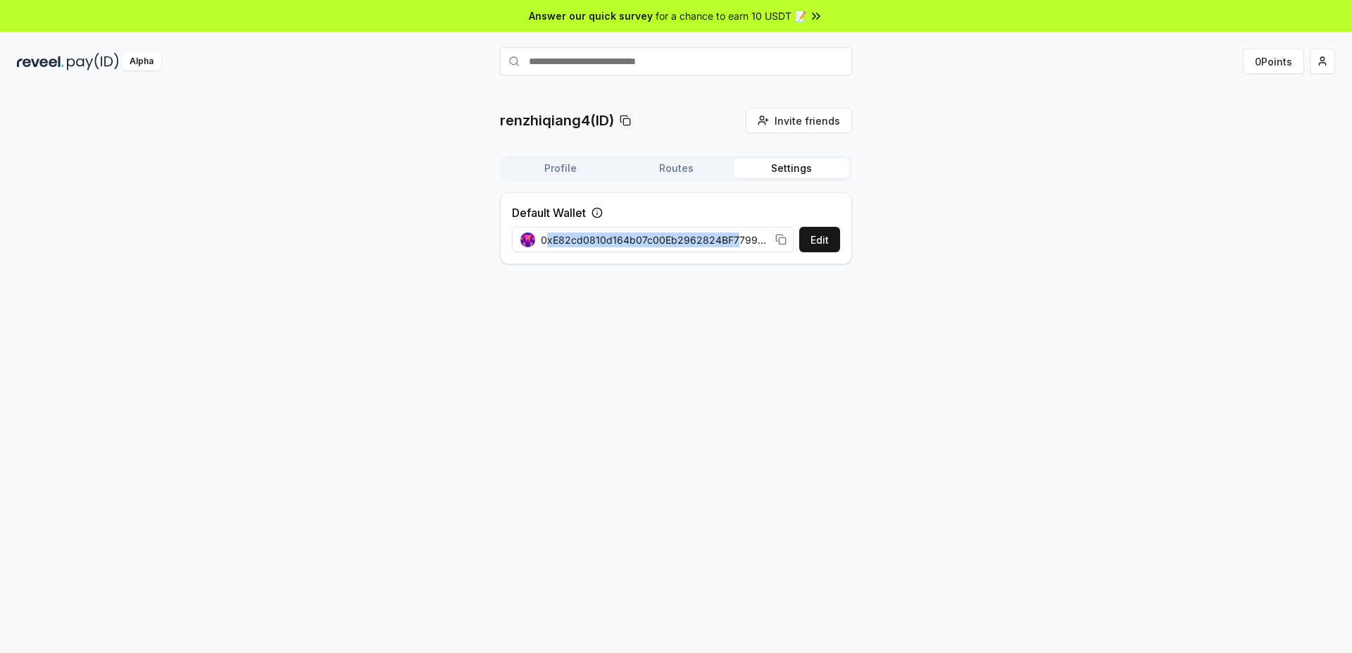
drag, startPoint x: 734, startPoint y: 234, endPoint x: 546, endPoint y: 235, distance: 188.7
click at [549, 235] on span "0xE82cd0810d164b07c00Eb2962824BF77991eBE09" at bounding box center [655, 239] width 229 height 15
click at [679, 370] on div "renzhiqiang4(ID) Invite friends Invite Profile Routes Settings Default Wallet E…" at bounding box center [676, 386] width 1352 height 613
click at [569, 164] on button "Profile" at bounding box center [560, 168] width 115 height 20
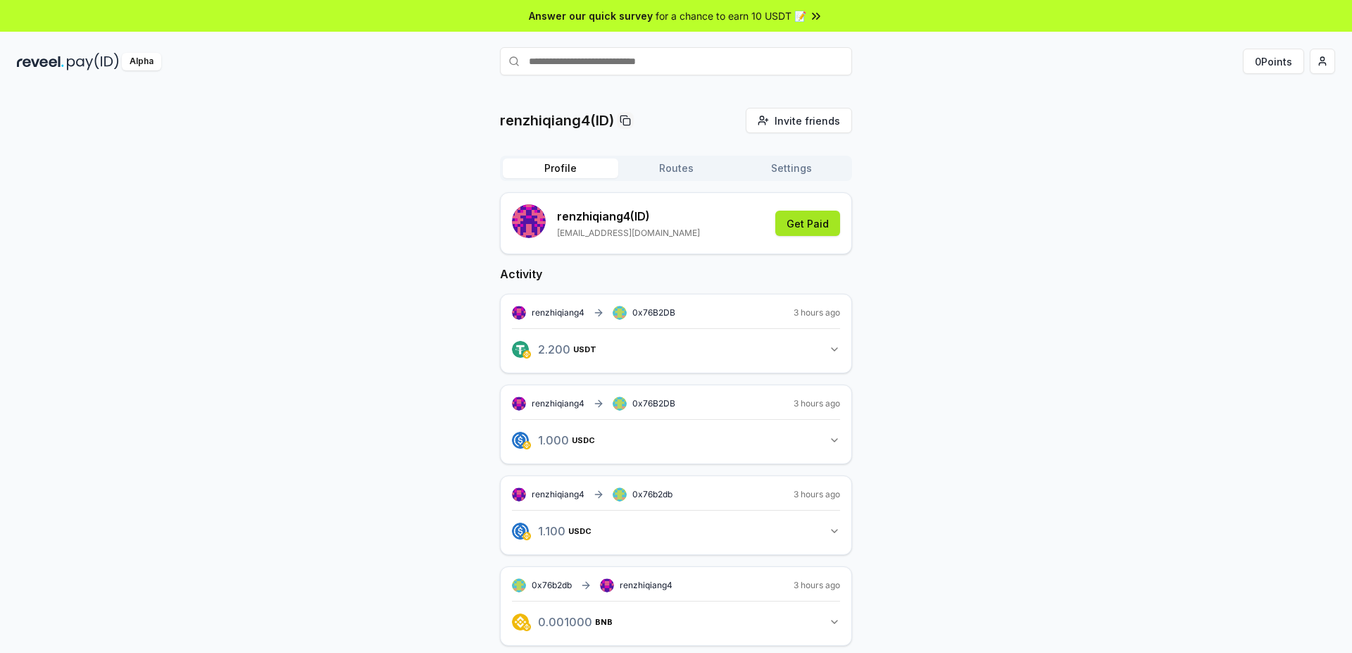
click at [814, 226] on button "Get Paid" at bounding box center [807, 223] width 65 height 25
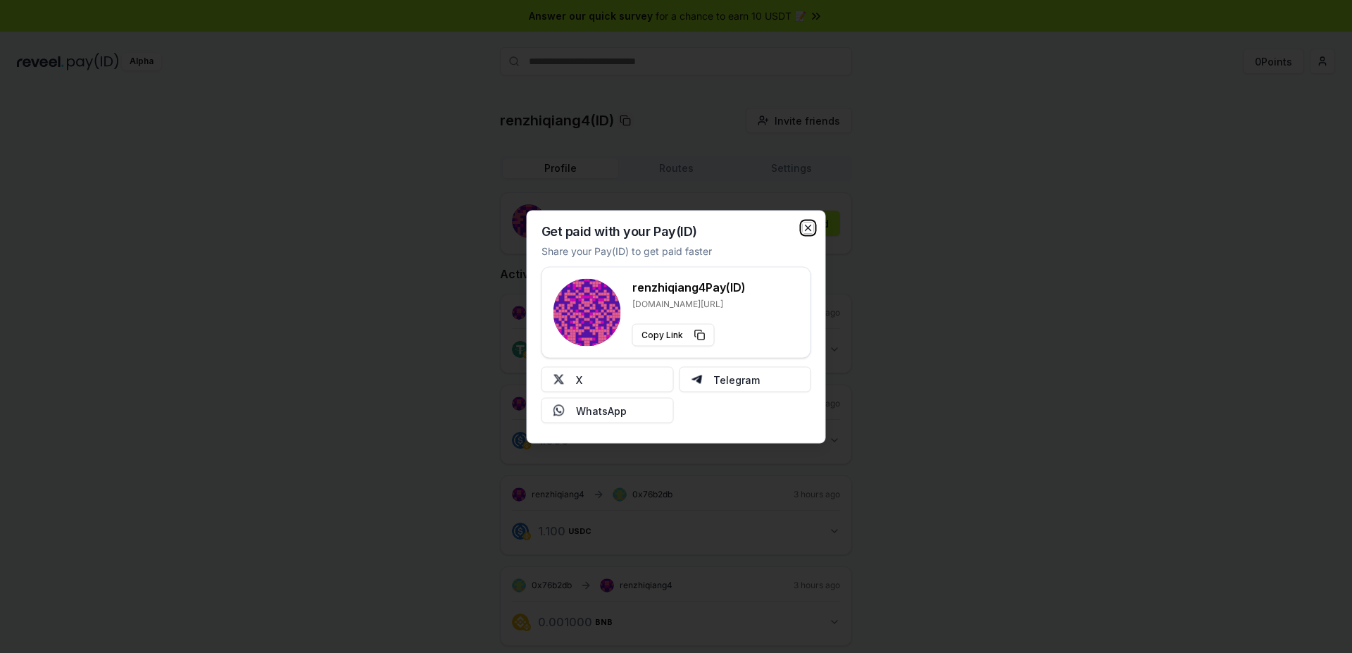
click at [805, 225] on icon "button" at bounding box center [808, 227] width 11 height 11
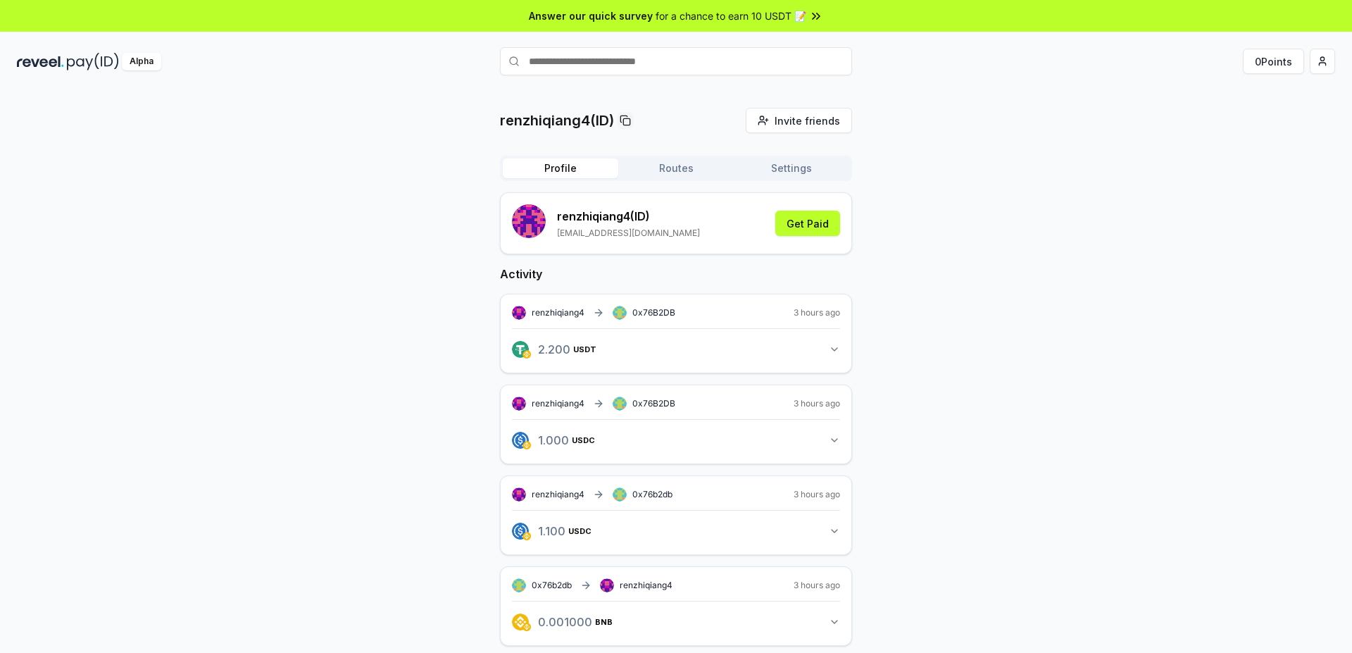
click at [809, 19] on icon at bounding box center [816, 16] width 14 height 14
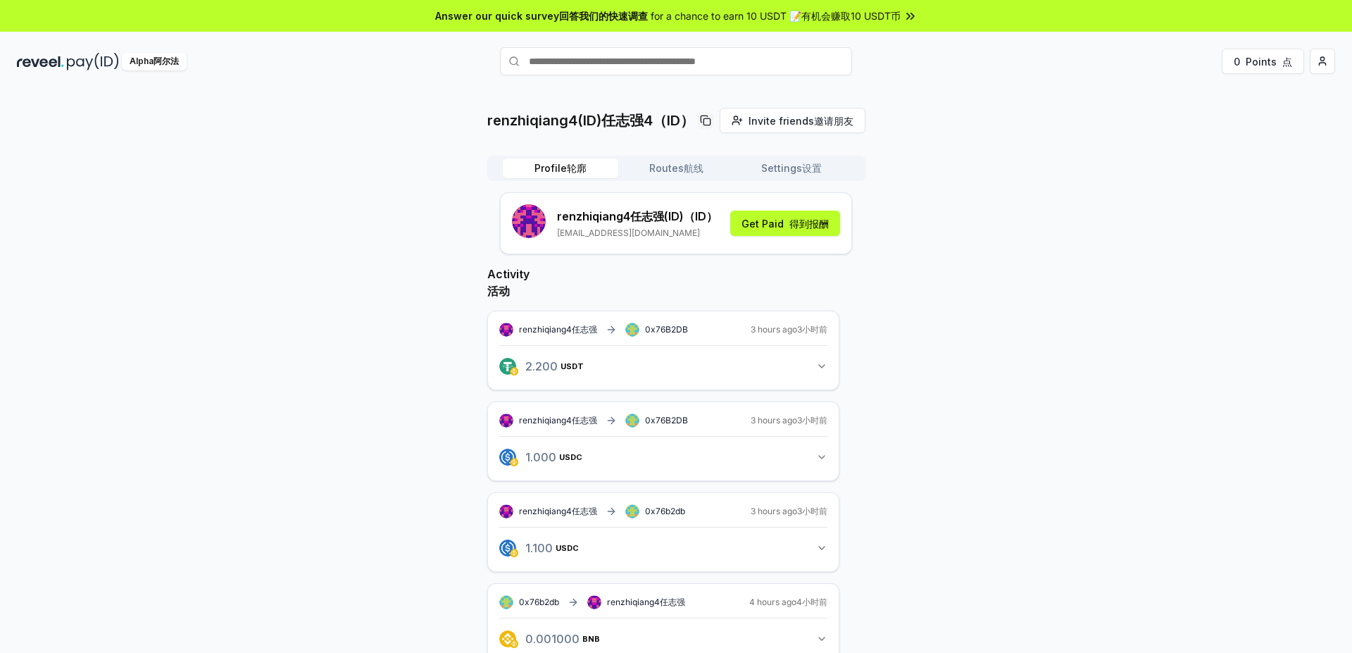
click at [962, 361] on div "renzhiqiang4(ID) 任志强4（ID） Invite friends 邀请朋友 Invite Profile 轮廓 Routes 航线 Setti…" at bounding box center [676, 487] width 1318 height 759
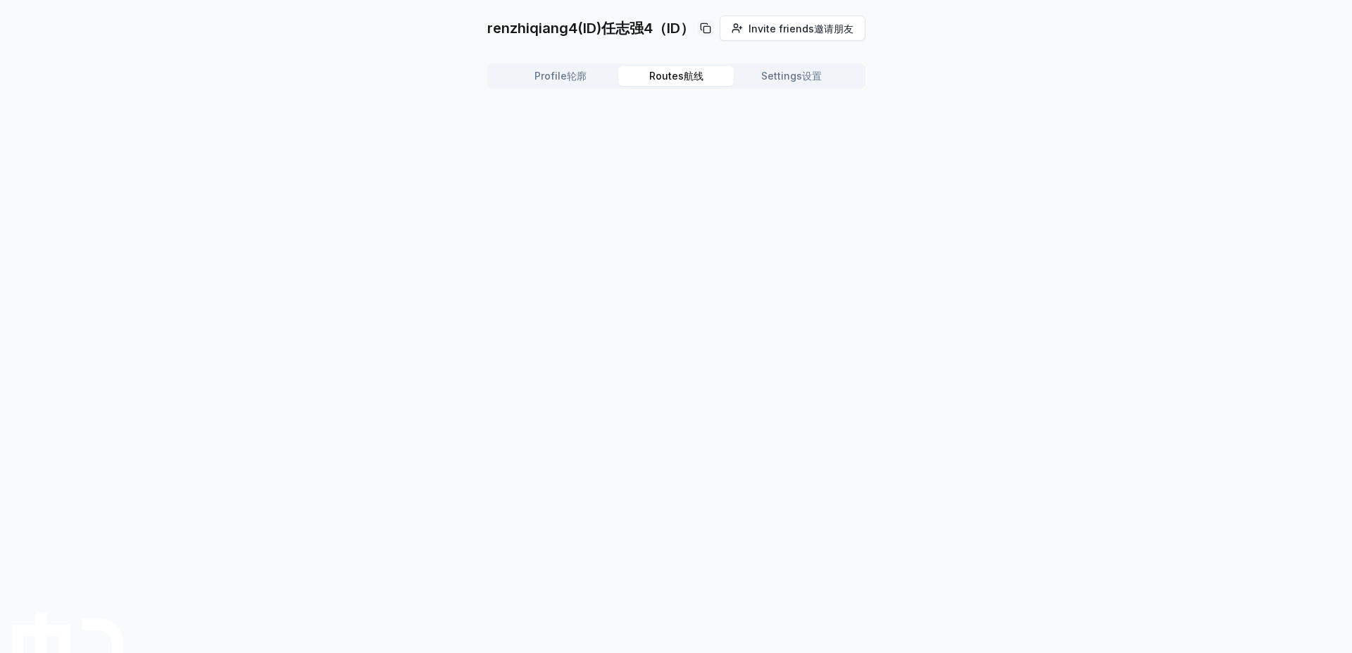
scroll to position [40, 0]
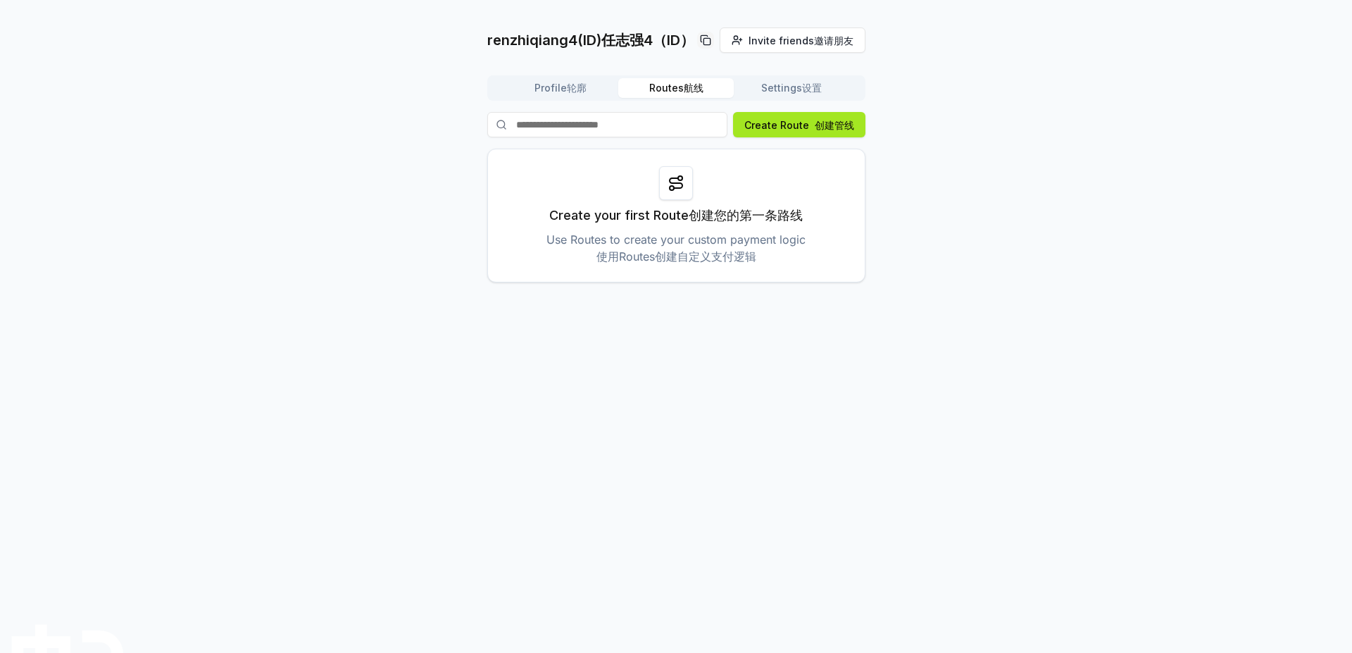
click at [800, 132] on font "Create Route" at bounding box center [776, 125] width 65 height 15
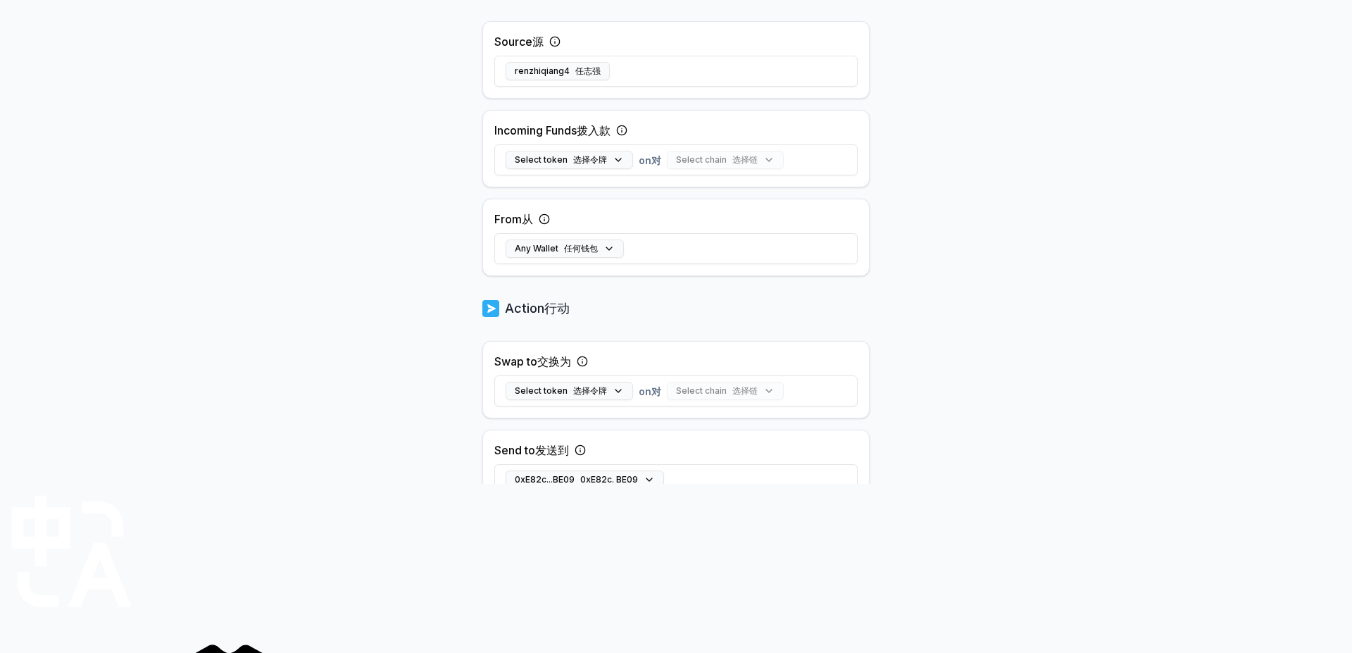
scroll to position [289, 0]
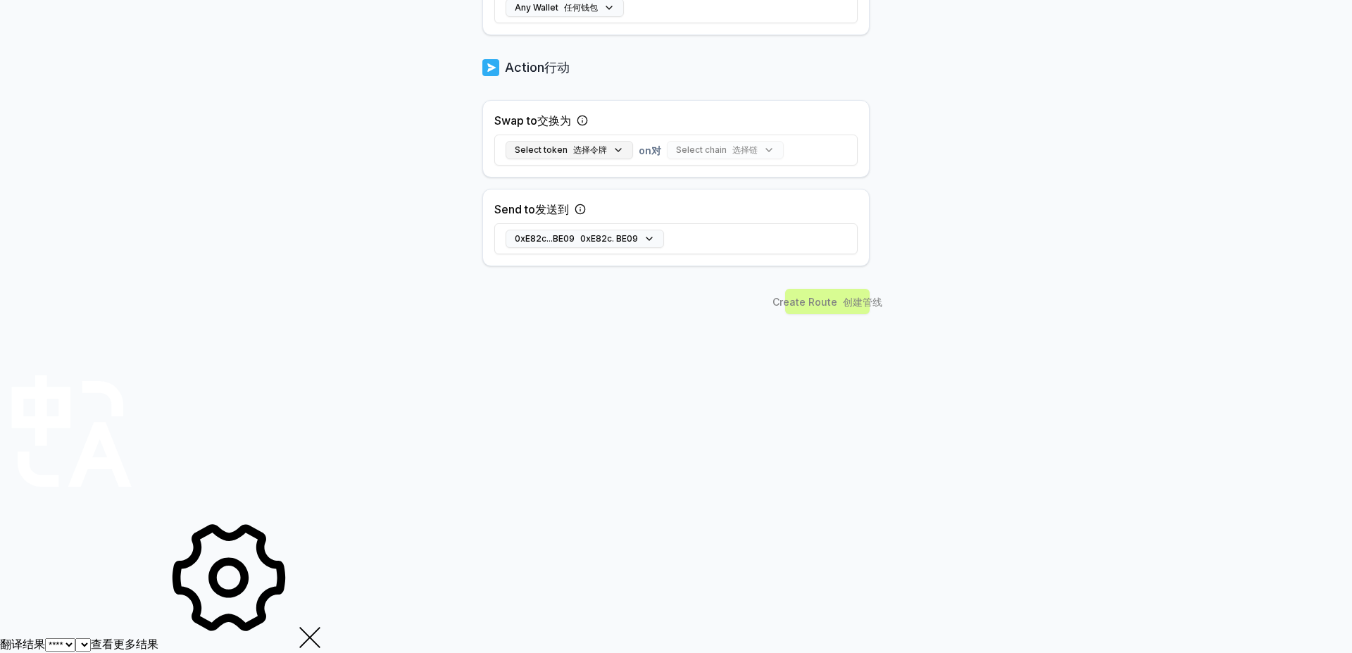
click at [609, 159] on button "Select token 选择令牌" at bounding box center [568, 150] width 127 height 18
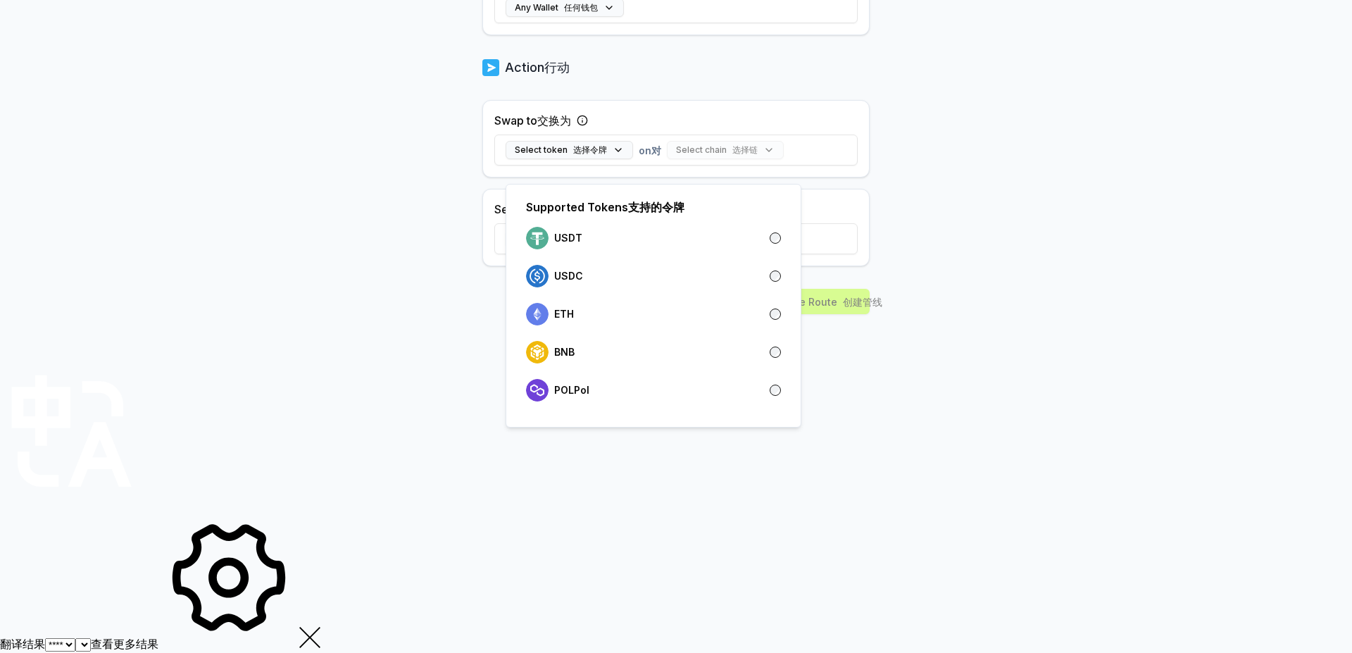
click at [1351, 363] on body "Answer our quick survey 回答我们的快速调查 for a chance to earn 10 USDT 📝 有机会赚取10 USDT币 …" at bounding box center [676, 37] width 1352 height 653
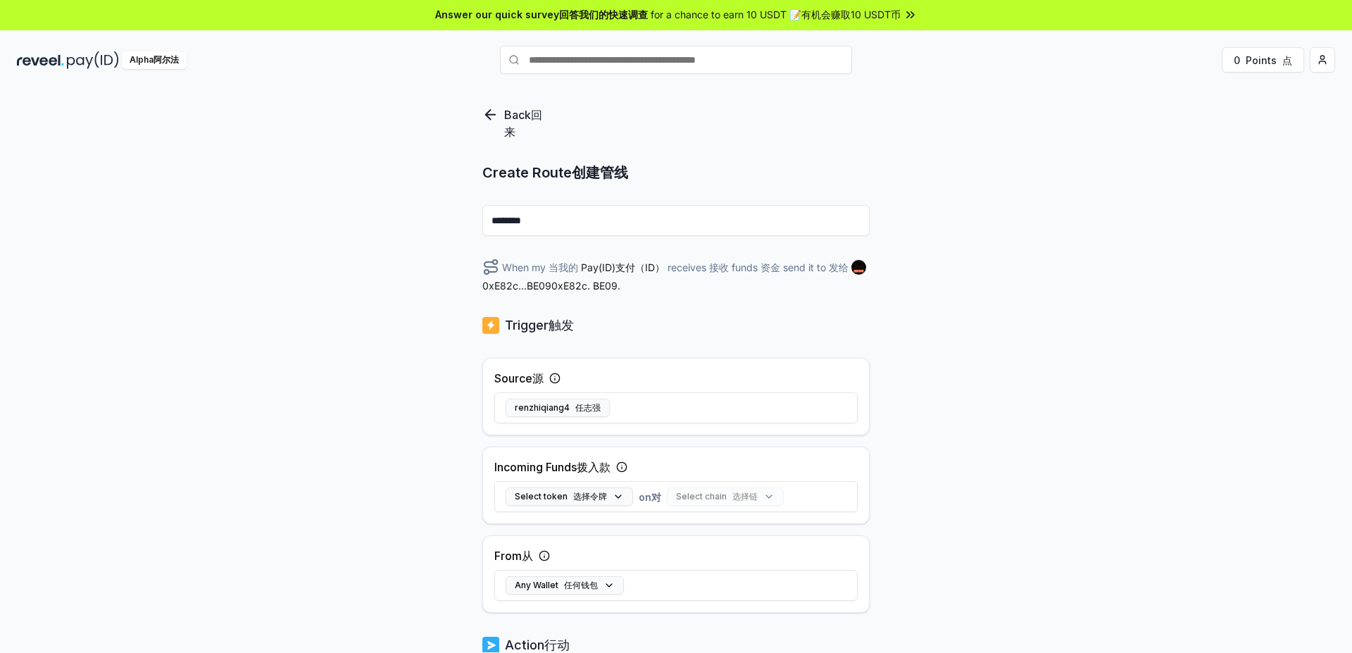
scroll to position [0, 0]
